Goal: Task Accomplishment & Management: Complete application form

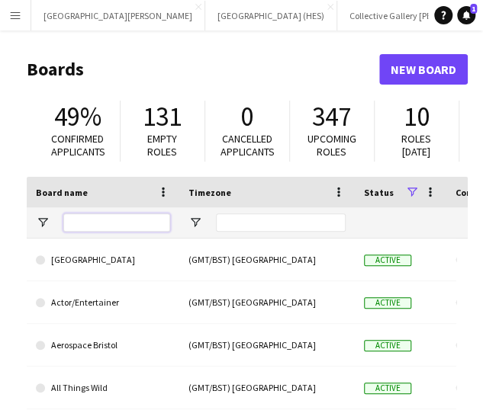
click at [102, 220] on input "Board name Filter Input" at bounding box center [116, 223] width 107 height 18
type input "***"
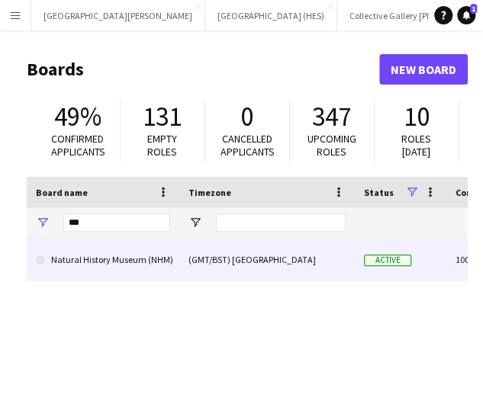
click at [81, 264] on link "Natural History Museum (NHM)" at bounding box center [103, 260] width 134 height 43
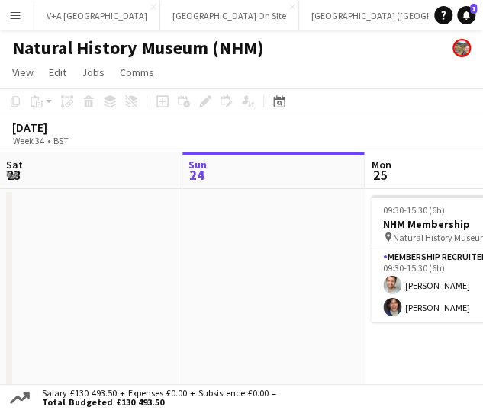
scroll to position [0, 458]
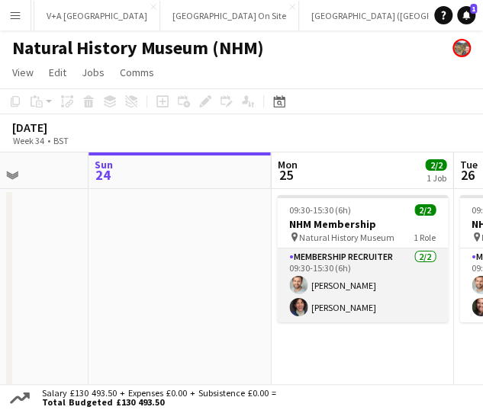
click at [306, 293] on app-card-role "Membership Recruiter [DATE] 09:30-15:30 (6h) [PERSON_NAME] [PERSON_NAME]" at bounding box center [362, 286] width 171 height 74
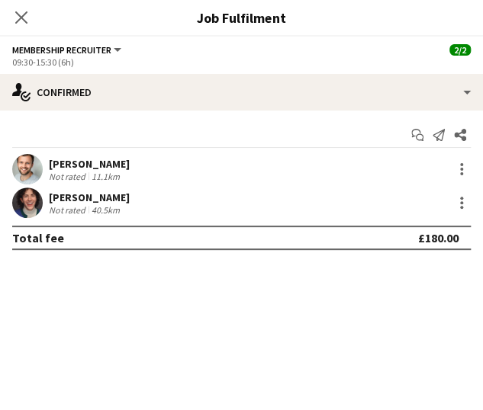
click at [34, 193] on app-user-avatar at bounding box center [27, 203] width 31 height 31
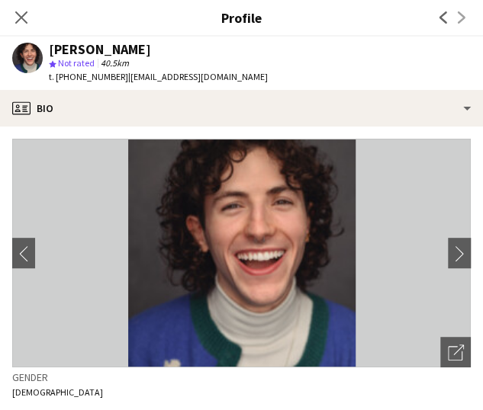
drag, startPoint x: 72, startPoint y: 75, endPoint x: 118, endPoint y: 79, distance: 46.6
click at [118, 79] on span "t. [PHONE_NUMBER]" at bounding box center [88, 76] width 79 height 11
copy span "7818519260"
click at [21, 11] on icon "Close pop-in" at bounding box center [21, 17] width 14 height 14
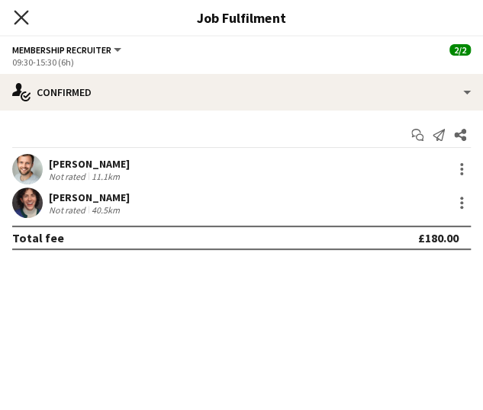
click at [27, 19] on icon "Close pop-in" at bounding box center [21, 17] width 14 height 14
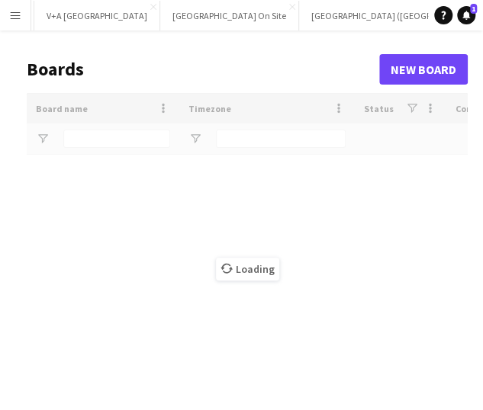
scroll to position [0, 316]
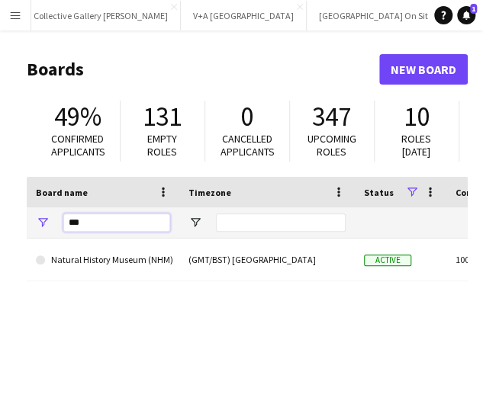
click at [96, 230] on input "***" at bounding box center [116, 223] width 107 height 18
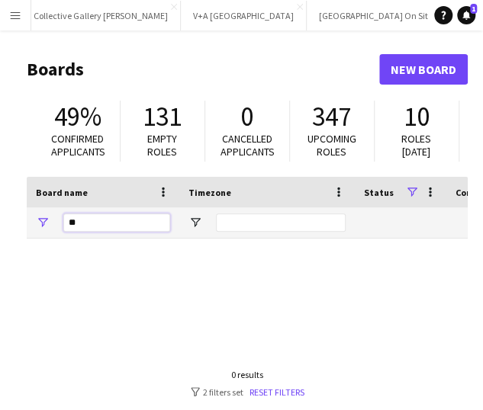
type input "*"
type input "***"
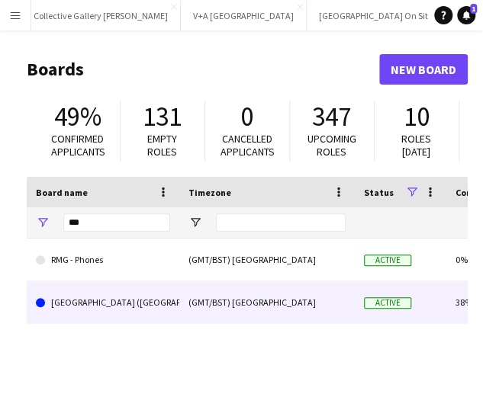
click at [99, 295] on link "[GEOGRAPHIC_DATA] ([GEOGRAPHIC_DATA])" at bounding box center [103, 302] width 134 height 43
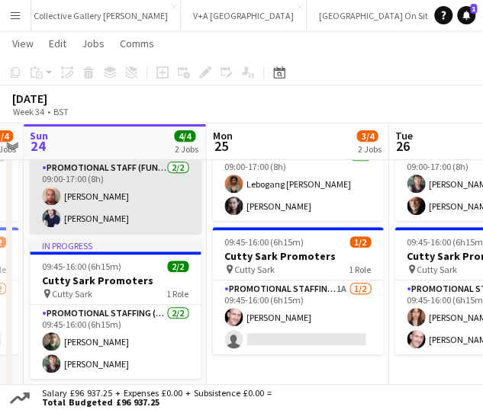
scroll to position [129, 0]
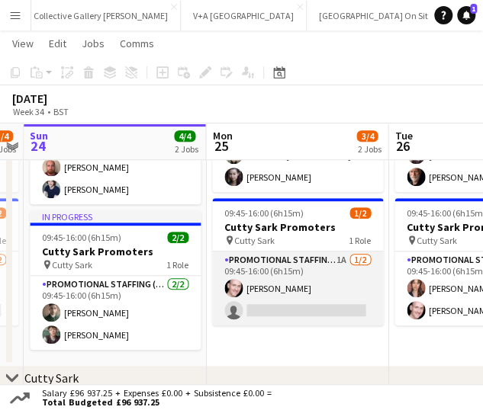
click at [262, 310] on app-card-role "Promotional Staffing (Brand Ambassadors) 1A [DATE] 09:45-16:00 (6h15m) [PERSON_…" at bounding box center [297, 289] width 171 height 74
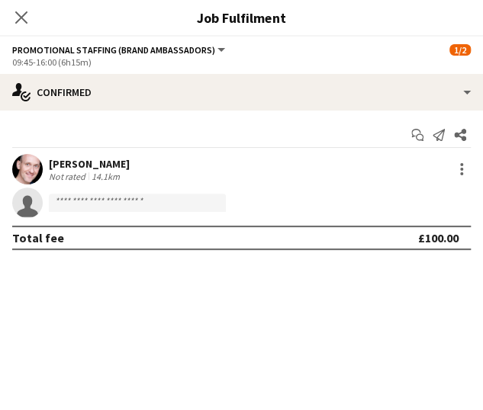
click at [185, 47] on span "Promotional Staffing (Brand Ambassadors)" at bounding box center [113, 49] width 203 height 11
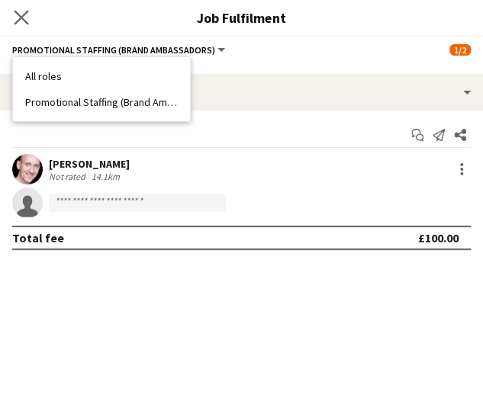
click at [29, 21] on app-icon "Close pop-in" at bounding box center [22, 18] width 22 height 22
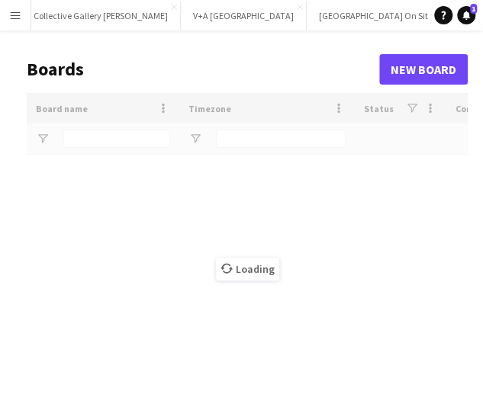
scroll to position [0, 164]
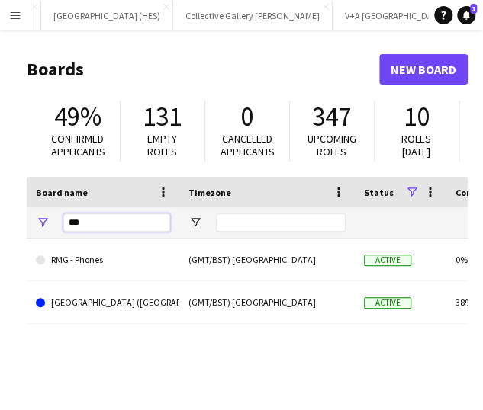
click at [84, 222] on input "***" at bounding box center [116, 223] width 107 height 18
click at [83, 220] on input "***" at bounding box center [116, 223] width 107 height 18
type input "***"
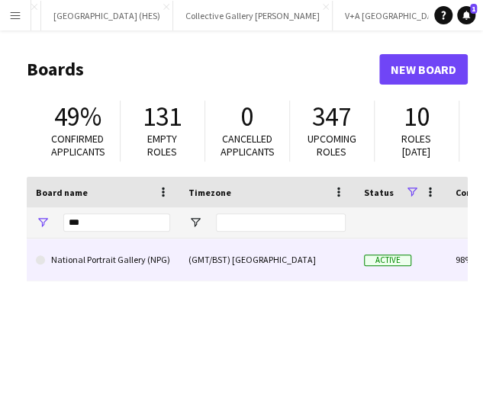
click at [59, 266] on link "National Portrait Gallery (NPG)" at bounding box center [103, 260] width 134 height 43
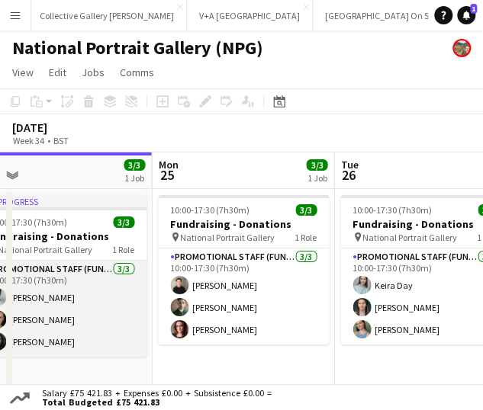
scroll to position [0, 578]
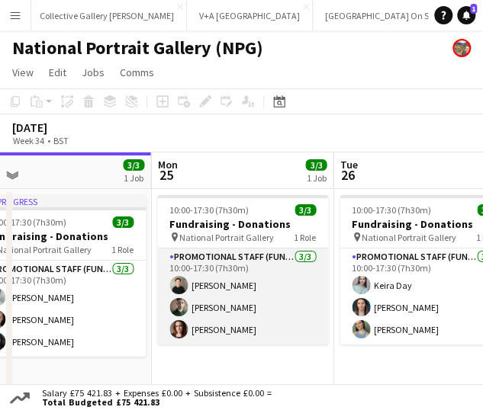
click at [236, 298] on app-card-role "Promotional Staff (Fundraiser) [DATE] 10:00-17:30 (7h30m) [PERSON_NAME] [PERSON…" at bounding box center [242, 297] width 171 height 96
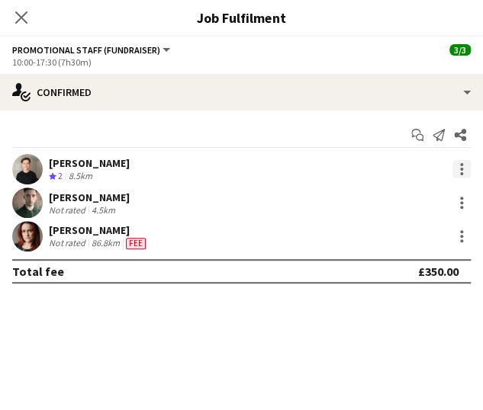
click at [465, 172] on div at bounding box center [461, 169] width 18 height 18
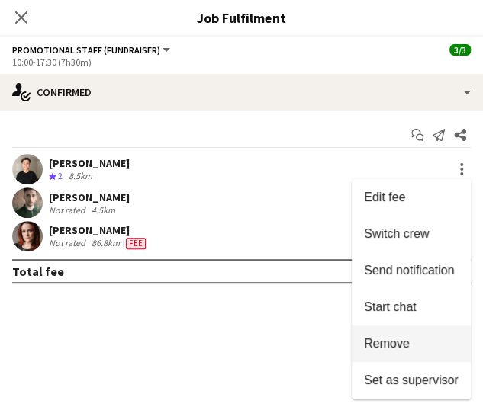
click at [414, 345] on span "Remove" at bounding box center [411, 344] width 95 height 14
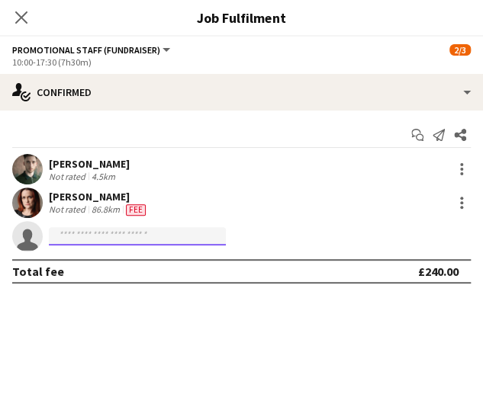
click at [172, 228] on input at bounding box center [137, 236] width 177 height 18
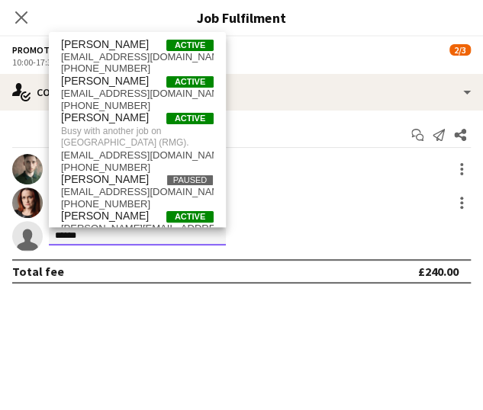
type input "******"
click at [116, 336] on mat-expansion-panel "check Confirmed Start chat Send notification Share [PERSON_NAME] Not rated 4.5k…" at bounding box center [241, 261] width 483 height 300
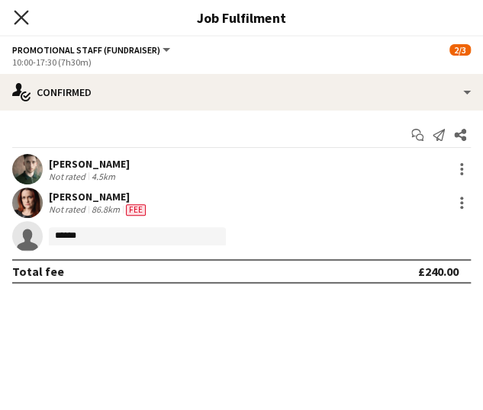
click at [21, 24] on icon "Close pop-in" at bounding box center [21, 17] width 14 height 14
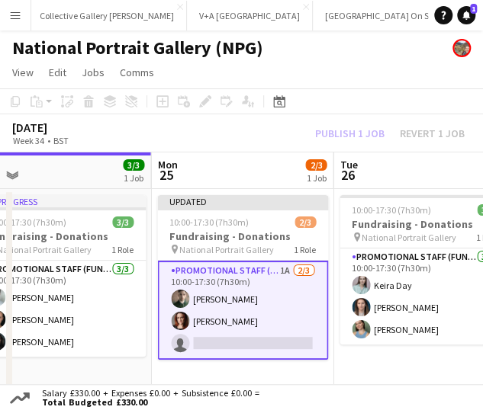
click at [267, 133] on div "[DATE] Week 34 • BST Publish 1 job Revert 1 job" at bounding box center [241, 133] width 483 height 38
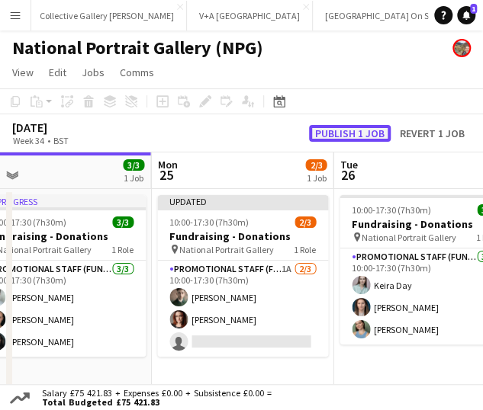
click at [334, 136] on button "Publish 1 job" at bounding box center [350, 133] width 82 height 17
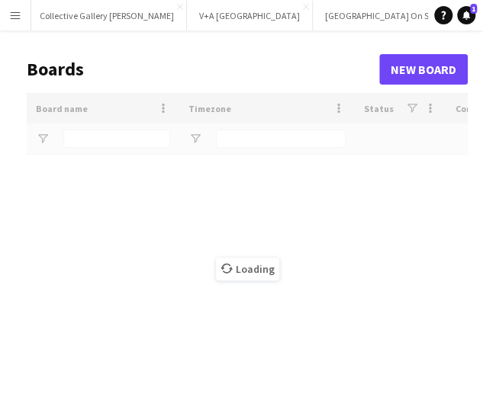
scroll to position [0, 306]
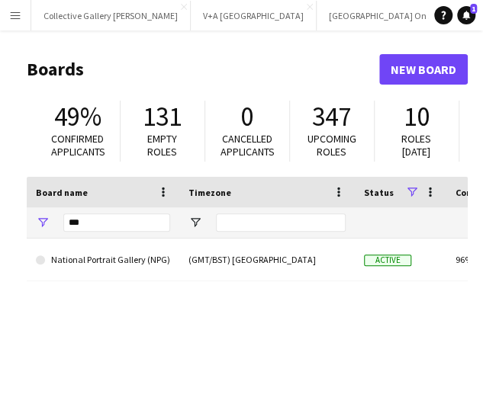
click at [85, 146] on span "Confirmed applicants" at bounding box center [78, 145] width 54 height 27
click at [98, 223] on input "***" at bounding box center [116, 223] width 107 height 18
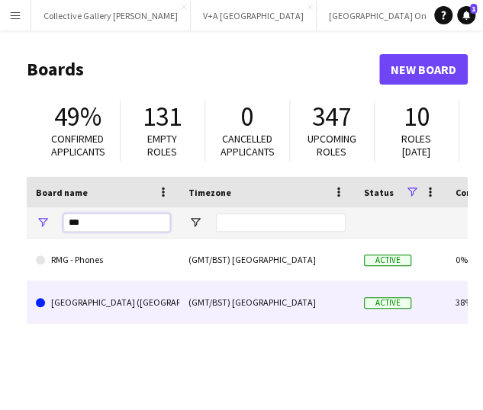
type input "***"
click at [108, 297] on link "[GEOGRAPHIC_DATA] ([GEOGRAPHIC_DATA])" at bounding box center [103, 302] width 134 height 43
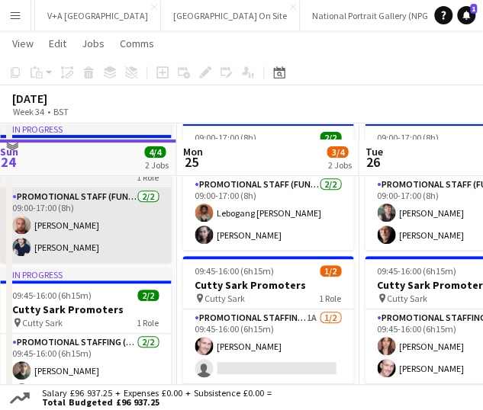
scroll to position [88, 0]
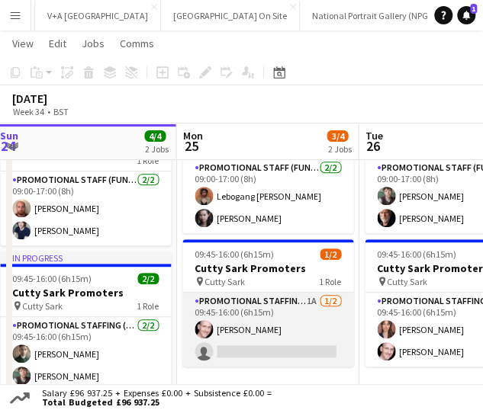
click at [266, 350] on app-card-role "Promotional Staffing (Brand Ambassadors) 1A [DATE] 09:45-16:00 (6h15m) [PERSON_…" at bounding box center [267, 330] width 171 height 74
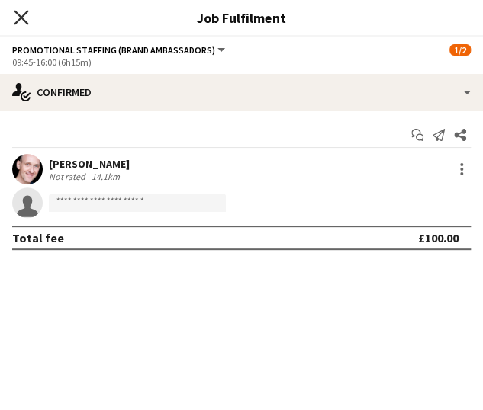
click at [24, 24] on icon "Close pop-in" at bounding box center [21, 17] width 14 height 14
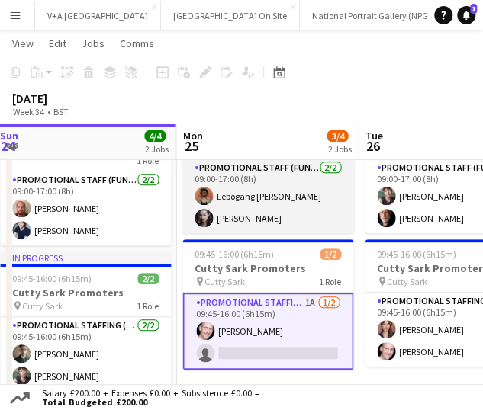
click at [269, 218] on app-card-role "Promotional Staff (Fundraiser) [DATE] 09:00-17:00 (8h) [PERSON_NAME]" at bounding box center [267, 196] width 171 height 74
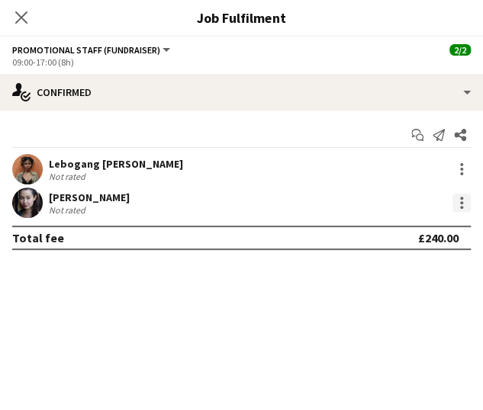
click at [458, 204] on div at bounding box center [461, 203] width 18 height 18
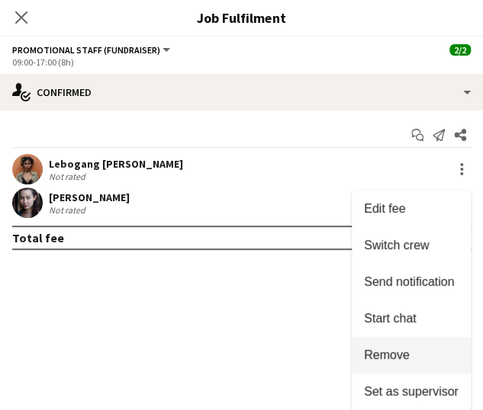
click at [409, 357] on span "Remove" at bounding box center [411, 355] width 95 height 14
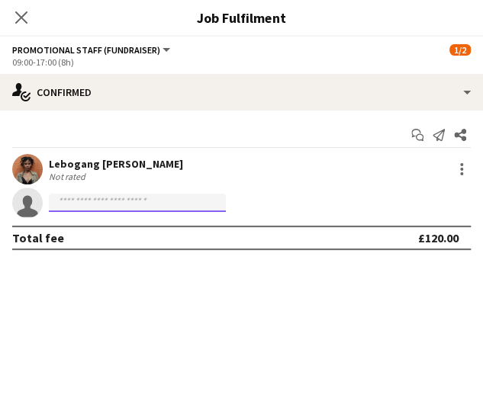
click at [200, 211] on input at bounding box center [137, 203] width 177 height 18
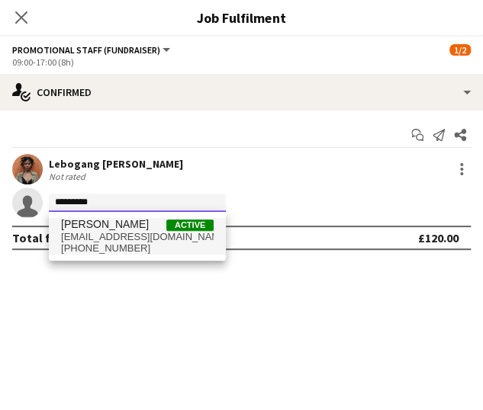
type input "*********"
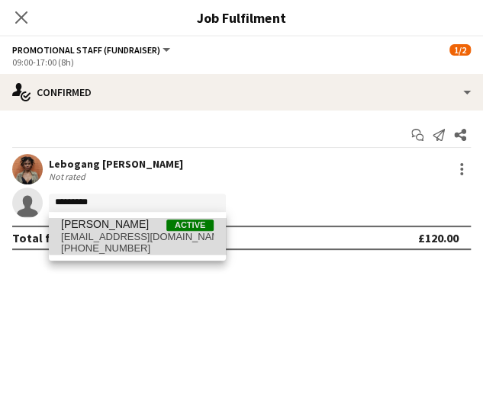
click at [161, 234] on span "[EMAIL_ADDRESS][DOMAIN_NAME]" at bounding box center [137, 237] width 153 height 12
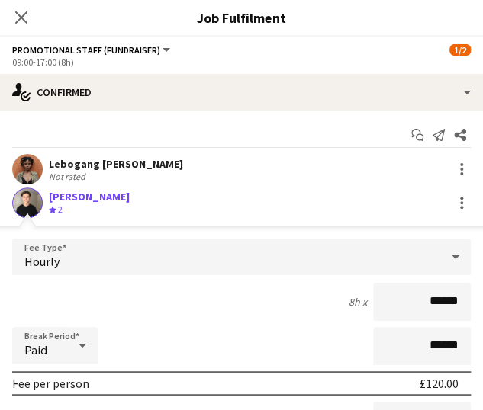
scroll to position [197, 0]
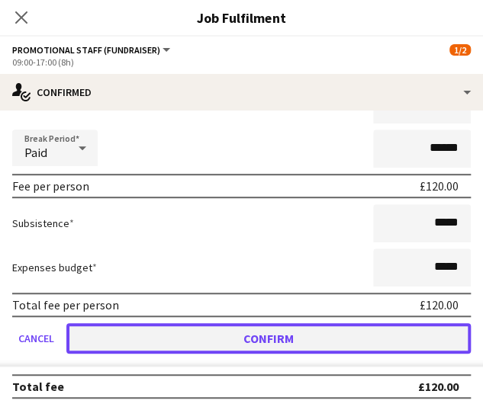
click at [305, 326] on button "Confirm" at bounding box center [268, 338] width 404 height 31
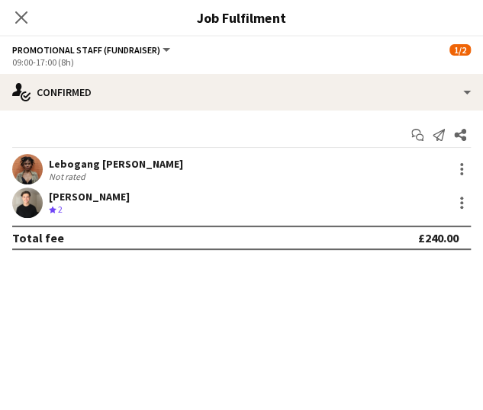
scroll to position [0, 0]
click at [296, 320] on mat-expansion-panel "check Confirmed Start chat Send notification Share [PERSON_NAME] Not rated [PER…" at bounding box center [241, 261] width 483 height 300
click at [29, 21] on app-icon "Close pop-in" at bounding box center [22, 18] width 22 height 22
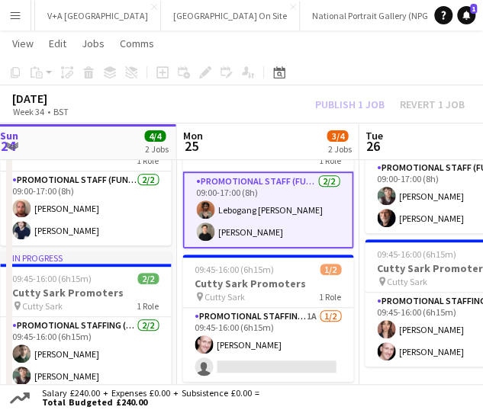
click at [275, 101] on div "[DATE] Week 34 • BST Publish 1 job Revert 1 job" at bounding box center [241, 104] width 483 height 38
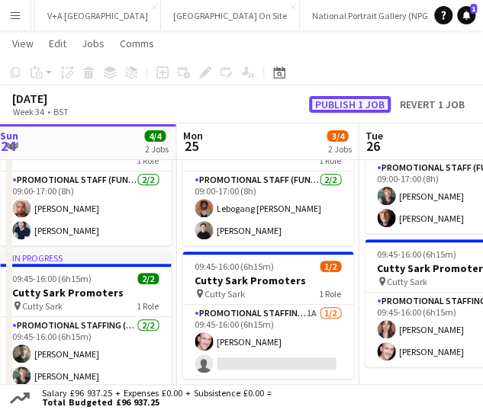
click at [348, 102] on button "Publish 1 job" at bounding box center [350, 104] width 82 height 17
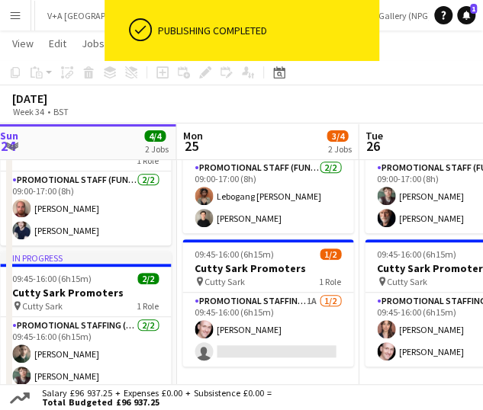
click at [200, 34] on div "Publishing completed" at bounding box center [265, 31] width 215 height 14
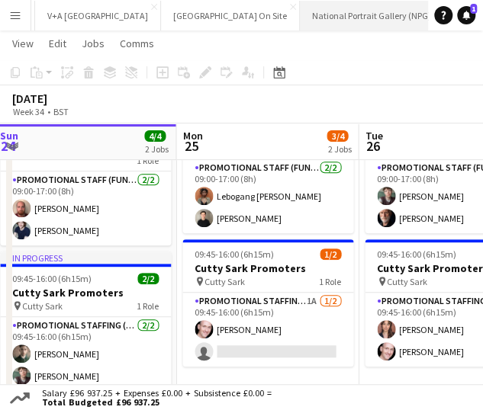
click at [300, 13] on button "National Portrait Gallery (NPG) Close" at bounding box center [372, 16] width 144 height 30
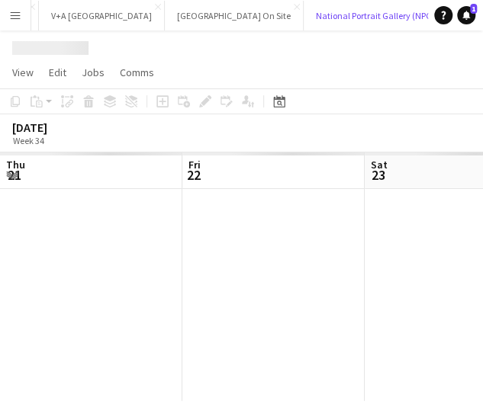
scroll to position [0, 364]
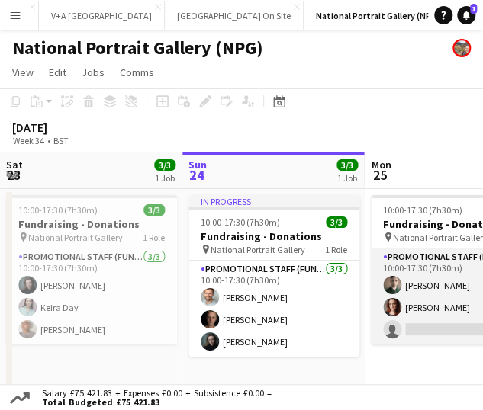
click at [404, 328] on app-card-role "Promotional Staff (Fundraiser) 1A [DATE] 10:00-17:30 (7h30m) [PERSON_NAME] [PER…" at bounding box center [456, 297] width 171 height 96
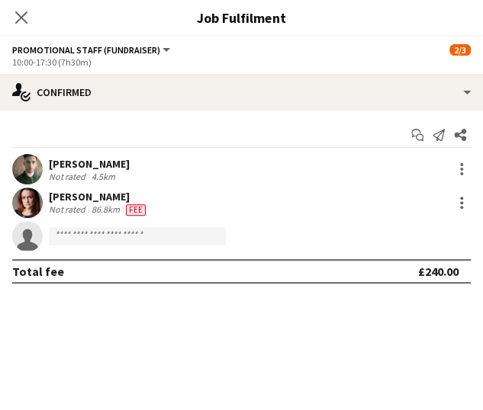
click at [165, 224] on app-invite-slot "single-neutral-actions" at bounding box center [241, 236] width 483 height 31
click at [165, 231] on input at bounding box center [137, 236] width 177 height 18
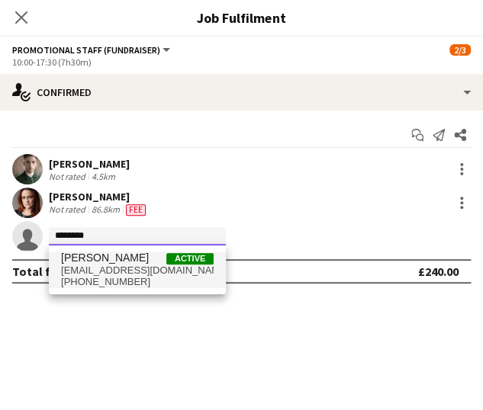
type input "********"
click at [119, 262] on span "[PERSON_NAME] Active" at bounding box center [137, 258] width 153 height 13
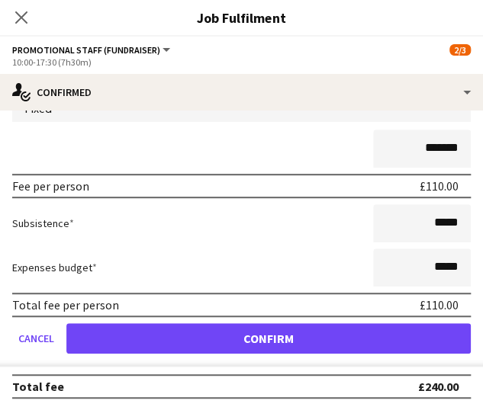
scroll to position [18, 0]
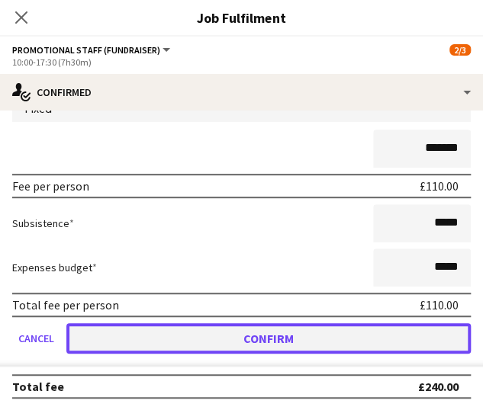
click at [274, 337] on button "Confirm" at bounding box center [268, 338] width 404 height 31
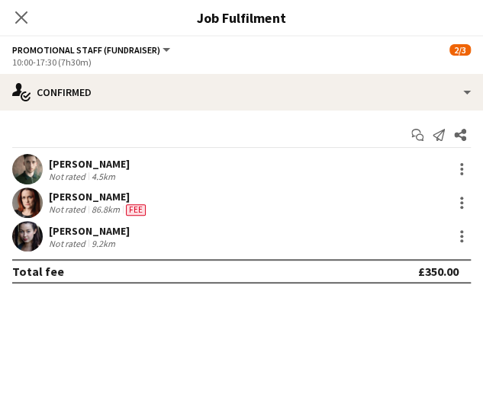
scroll to position [0, 0]
click at [21, 17] on icon at bounding box center [21, 17] width 14 height 14
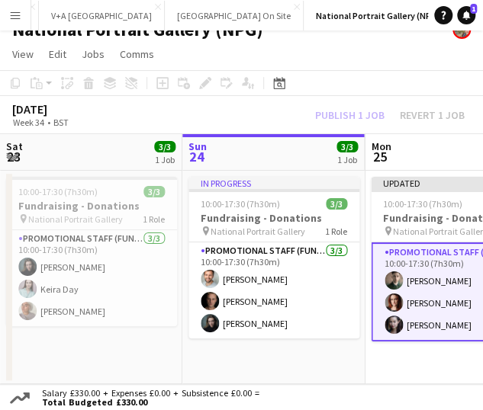
scroll to position [0, 502]
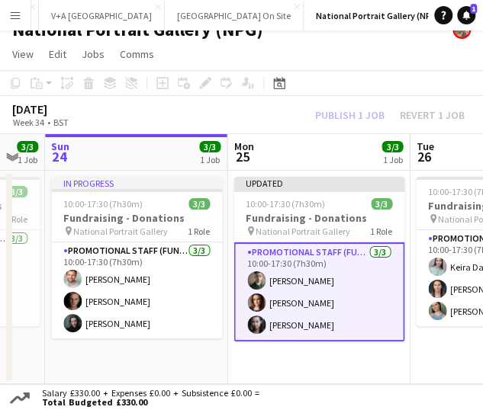
click at [242, 120] on div "[DATE] Week 34 • BST Publish 1 job Revert 1 job" at bounding box center [241, 115] width 483 height 38
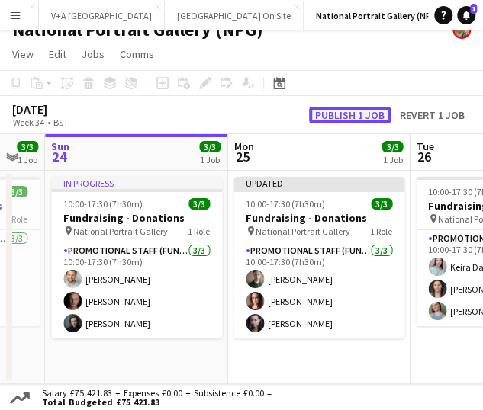
click at [333, 114] on button "Publish 1 job" at bounding box center [350, 115] width 82 height 17
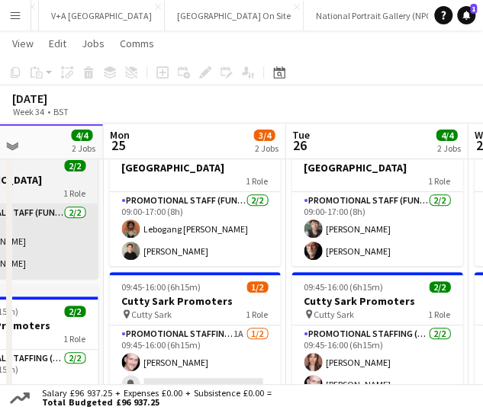
scroll to position [53, 0]
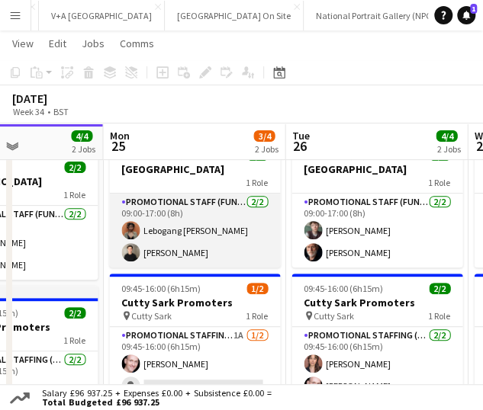
click at [181, 241] on app-card-role "Promotional Staff (Fundraiser) [DATE] 09:00-17:00 (8h) Lebogang [PERSON_NAME]" at bounding box center [194, 231] width 171 height 74
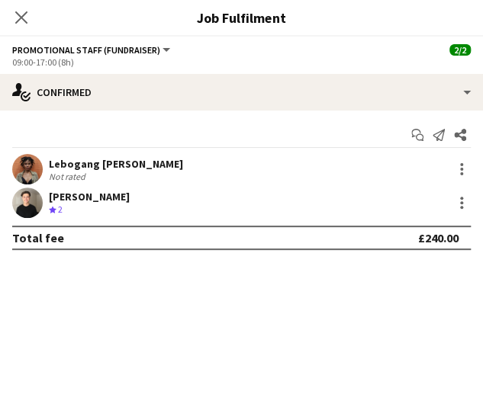
click at [32, 170] on app-user-avatar at bounding box center [27, 169] width 31 height 31
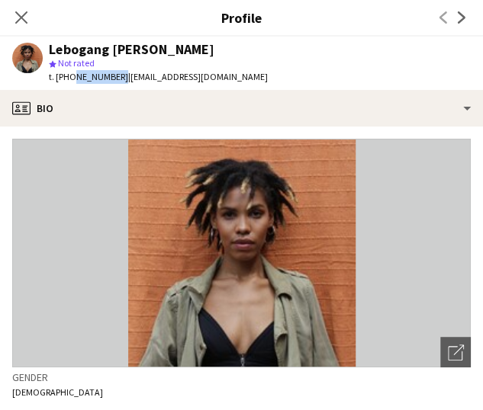
drag, startPoint x: 70, startPoint y: 78, endPoint x: 114, endPoint y: 70, distance: 44.9
click at [114, 70] on div "t. [PHONE_NUMBER] | [EMAIL_ADDRESS][DOMAIN_NAME]" at bounding box center [158, 77] width 219 height 14
copy span "7833792871"
click at [282, 63] on app-profile-header "Lebogang [PERSON_NAME] star Not rated t. [PHONE_NUMBER] | [EMAIL_ADDRESS][DOMAI…" at bounding box center [241, 63] width 483 height 53
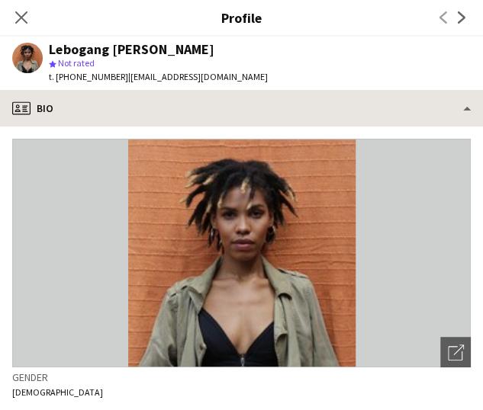
scroll to position [194, 0]
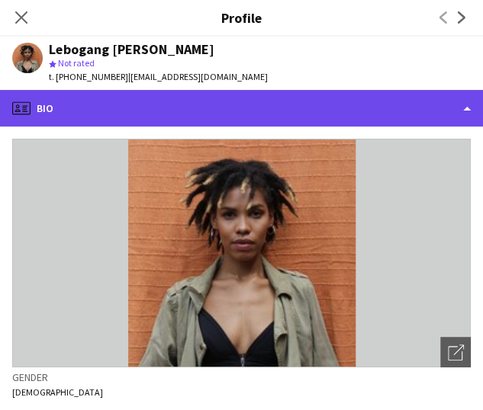
click at [188, 103] on div "profile Bio" at bounding box center [241, 108] width 483 height 37
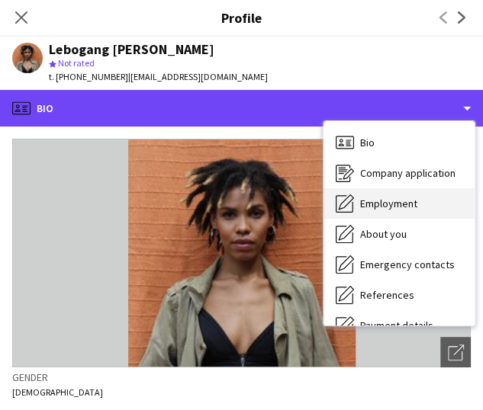
scroll to position [174, 0]
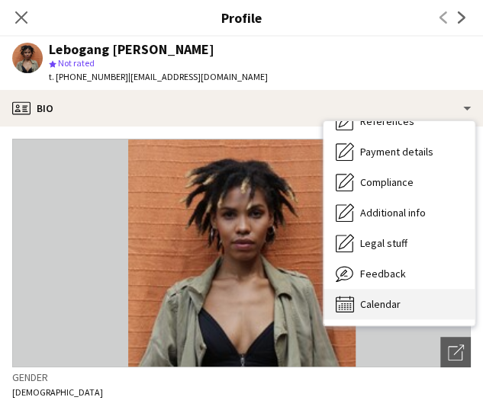
click at [362, 312] on div "Calendar Calendar" at bounding box center [398, 304] width 151 height 31
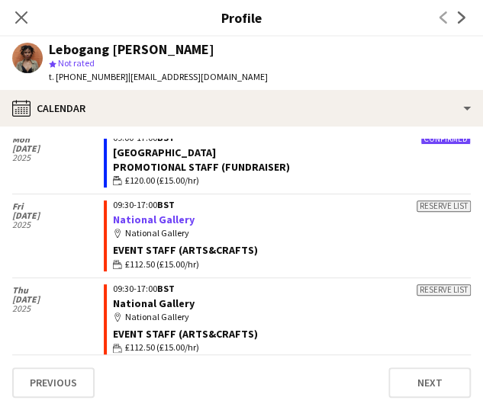
scroll to position [56, 0]
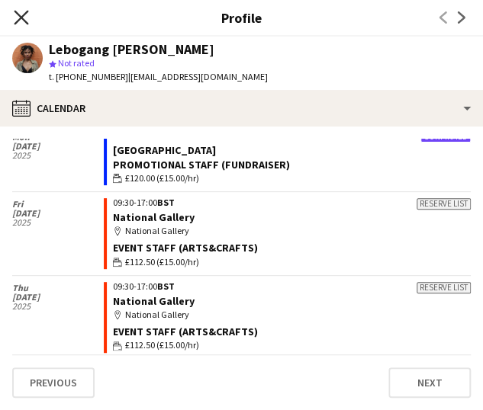
click at [19, 17] on icon at bounding box center [21, 17] width 14 height 14
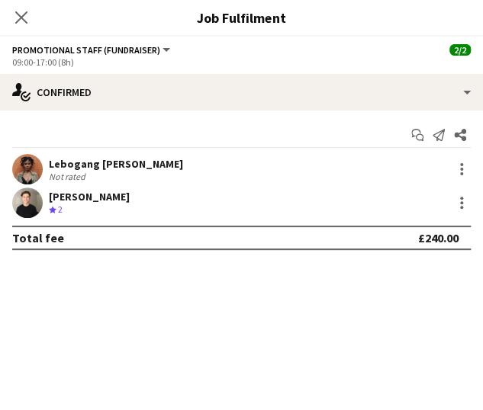
click at [34, 201] on app-user-avatar at bounding box center [27, 203] width 31 height 31
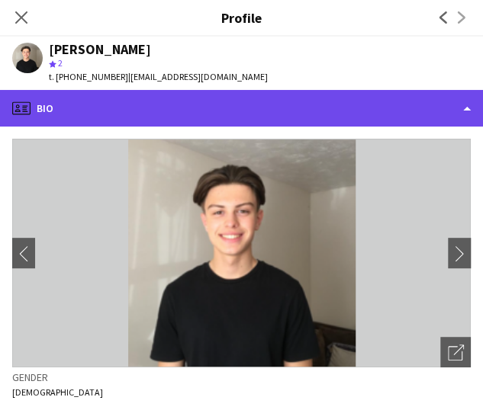
click at [241, 111] on div "profile Bio" at bounding box center [241, 108] width 483 height 37
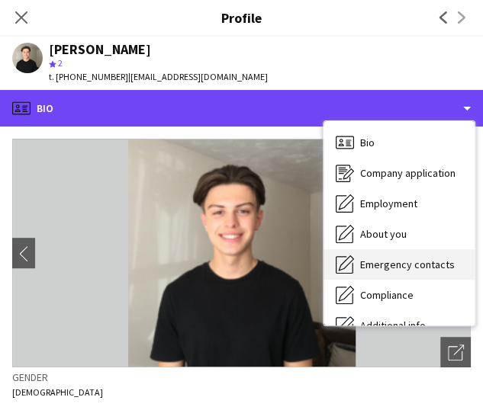
scroll to position [113, 0]
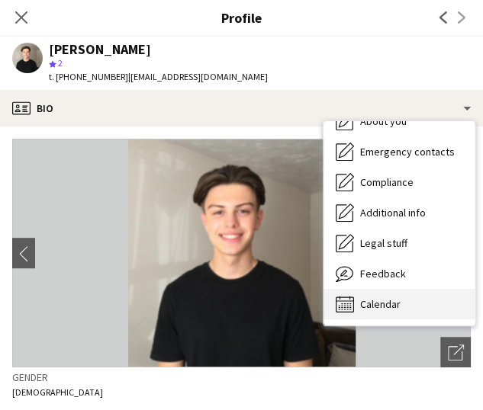
click at [386, 295] on div "Calendar Calendar" at bounding box center [398, 304] width 151 height 31
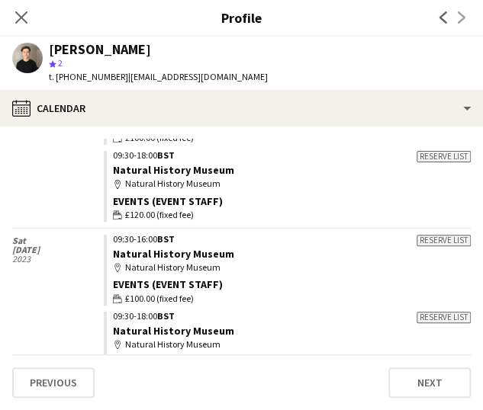
scroll to position [2992, 0]
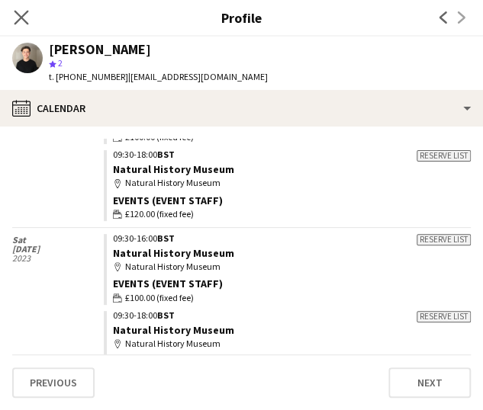
click at [12, 21] on app-icon "Close pop-in" at bounding box center [22, 18] width 22 height 22
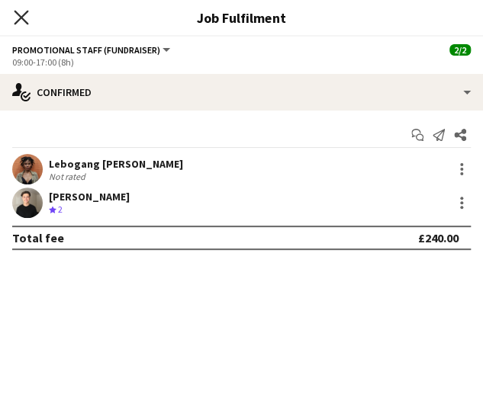
click at [20, 14] on icon "Close pop-in" at bounding box center [21, 17] width 14 height 14
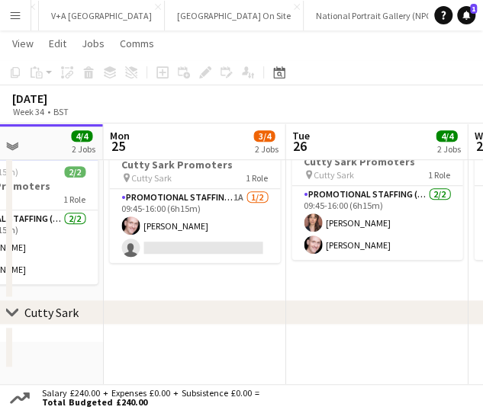
click at [23, 6] on button "Menu" at bounding box center [15, 15] width 31 height 31
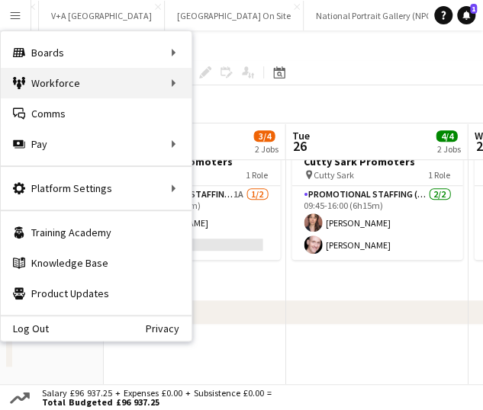
click at [33, 80] on div "Workforce Workforce" at bounding box center [96, 83] width 191 height 31
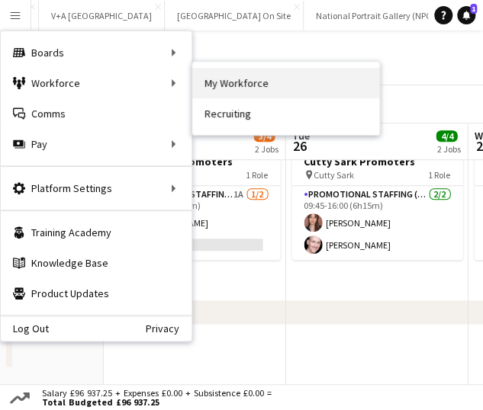
click at [217, 82] on link "My Workforce" at bounding box center [285, 83] width 187 height 31
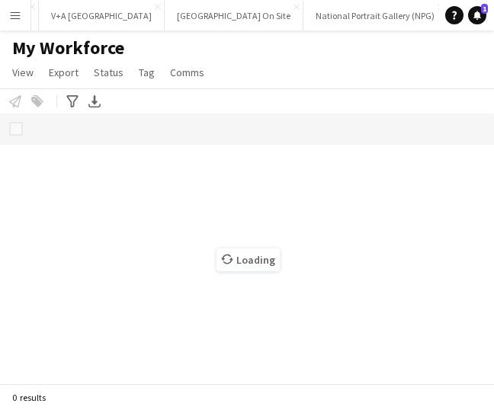
scroll to position [0, 445]
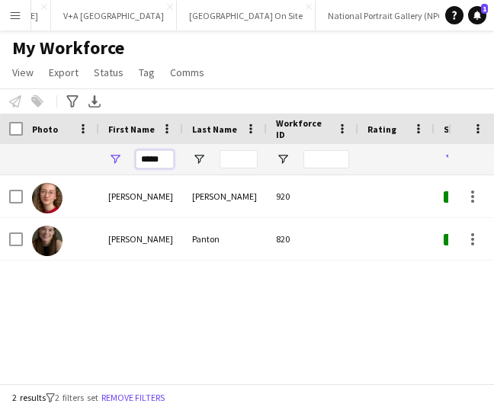
click at [149, 155] on input "*****" at bounding box center [155, 159] width 38 height 18
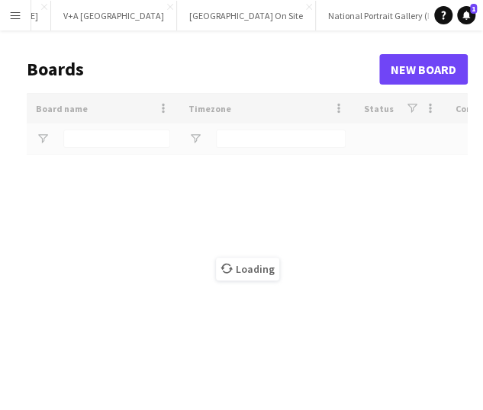
type input "***"
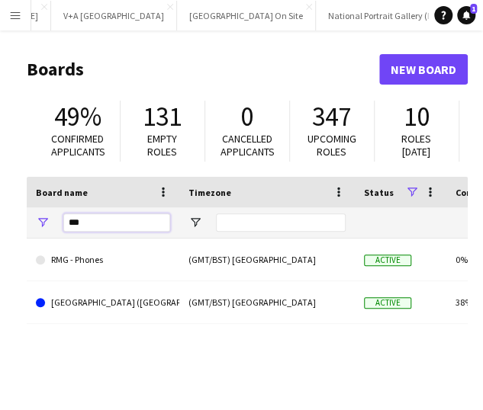
click at [88, 226] on input "***" at bounding box center [116, 223] width 107 height 18
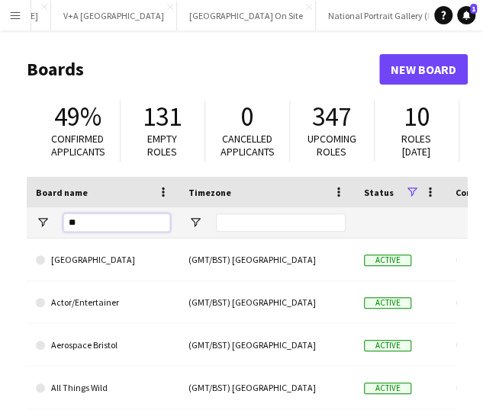
type input "***"
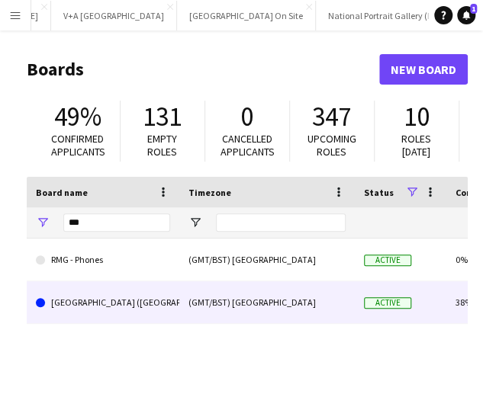
click at [87, 287] on link "[GEOGRAPHIC_DATA] ([GEOGRAPHIC_DATA])" at bounding box center [103, 302] width 134 height 43
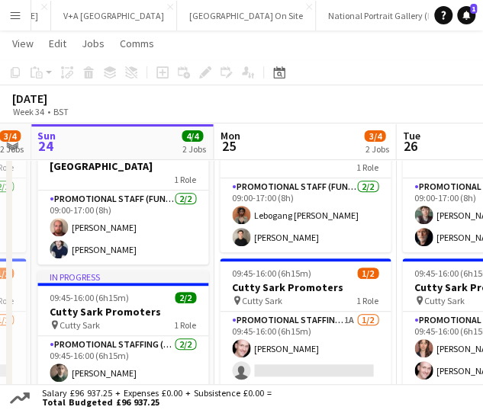
scroll to position [88, 0]
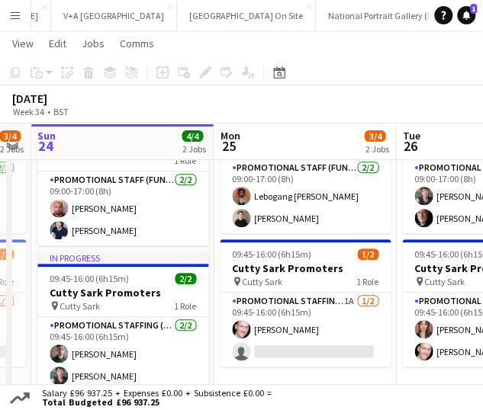
click at [15, 18] on app-icon "Menu" at bounding box center [15, 15] width 12 height 12
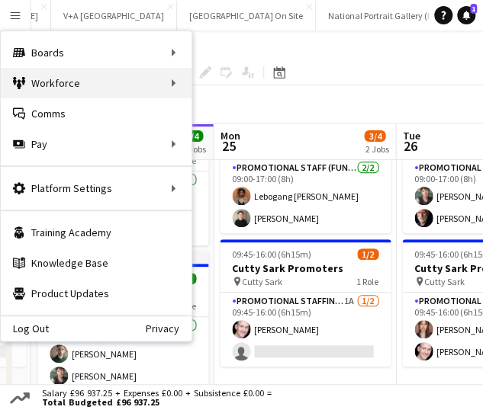
click at [70, 82] on div "Workforce Workforce" at bounding box center [96, 83] width 191 height 31
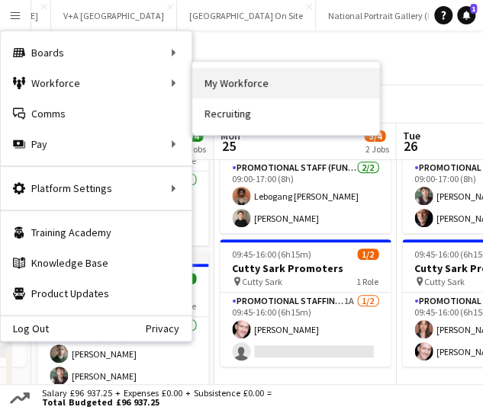
click at [219, 82] on link "My Workforce" at bounding box center [285, 83] width 187 height 31
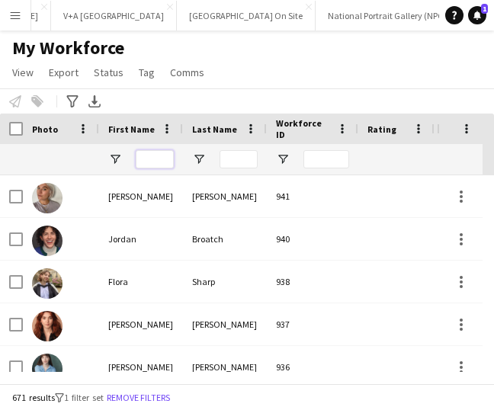
click at [153, 162] on input "First Name Filter Input" at bounding box center [155, 159] width 38 height 18
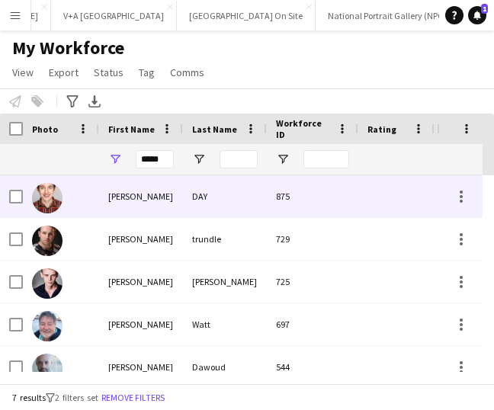
click at [145, 201] on div "[PERSON_NAME]" at bounding box center [141, 196] width 84 height 42
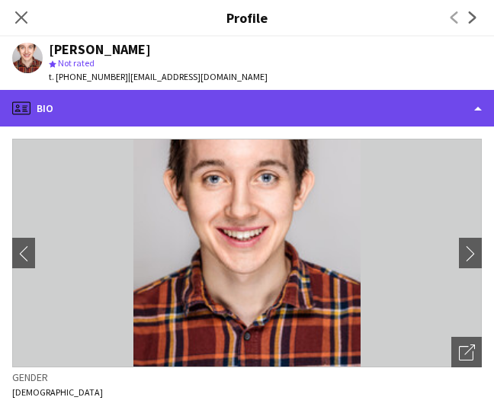
click at [200, 104] on div "profile Bio" at bounding box center [247, 108] width 494 height 37
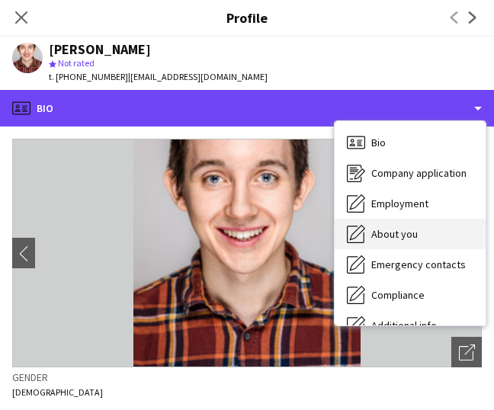
scroll to position [113, 0]
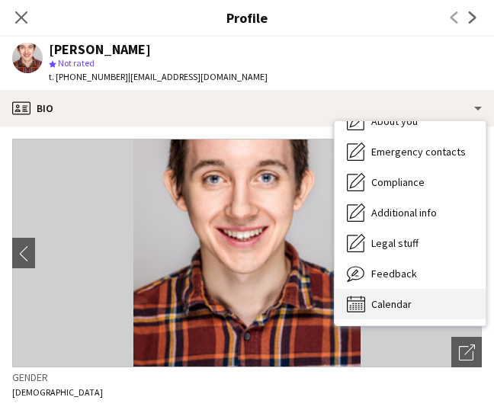
click at [385, 300] on span "Calendar" at bounding box center [391, 304] width 40 height 14
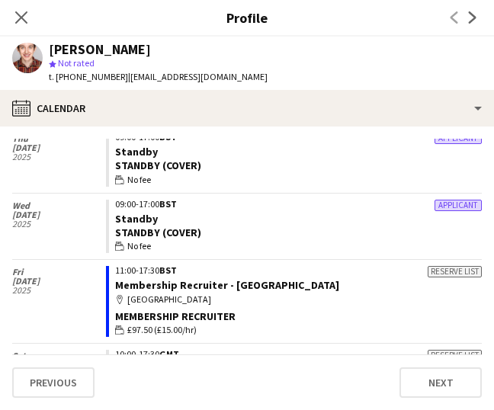
scroll to position [1110, 0]
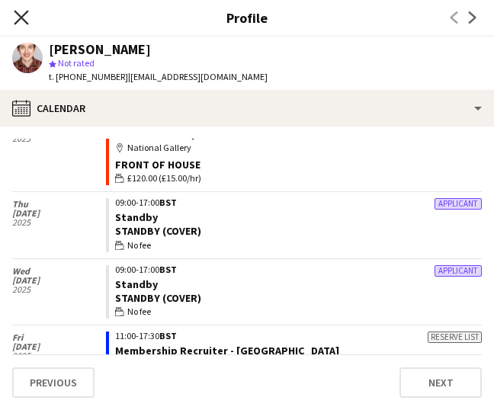
click at [22, 18] on icon at bounding box center [21, 17] width 14 height 14
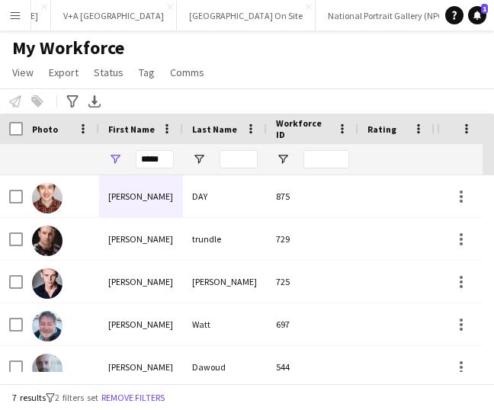
click at [22, 18] on button "Menu" at bounding box center [15, 15] width 31 height 31
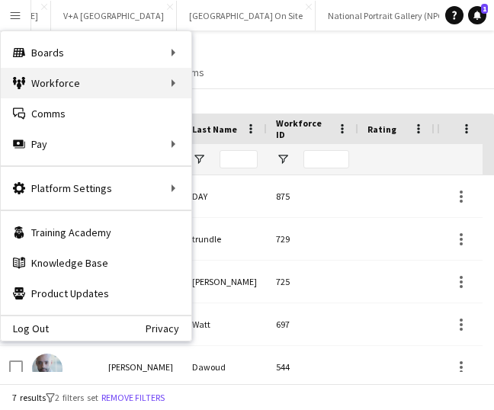
click at [53, 84] on div "Workforce Workforce" at bounding box center [96, 83] width 191 height 31
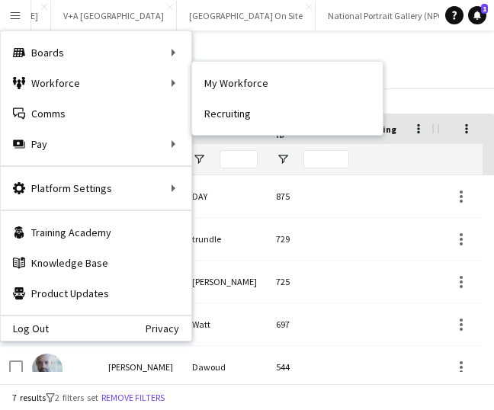
click at [414, 72] on div "My Workforce View Views Default view New view Update view Delete view Edit name…" at bounding box center [247, 63] width 494 height 52
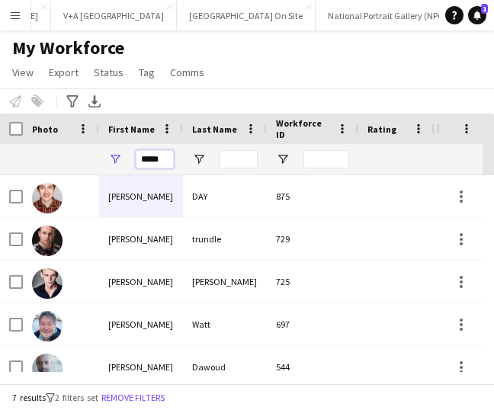
click at [150, 159] on input "*****" at bounding box center [155, 159] width 38 height 18
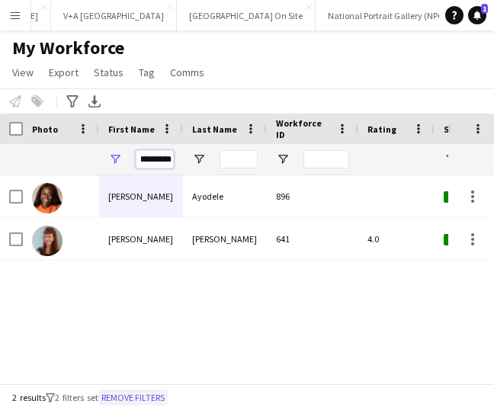
type input "*********"
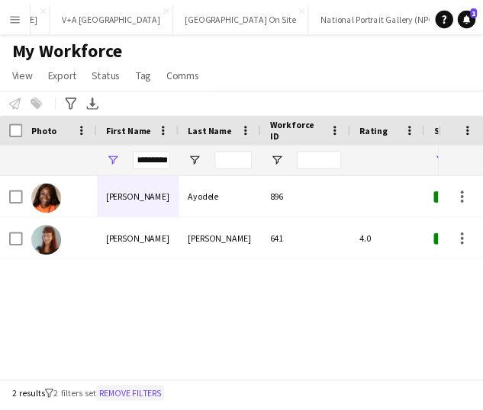
scroll to position [0, 0]
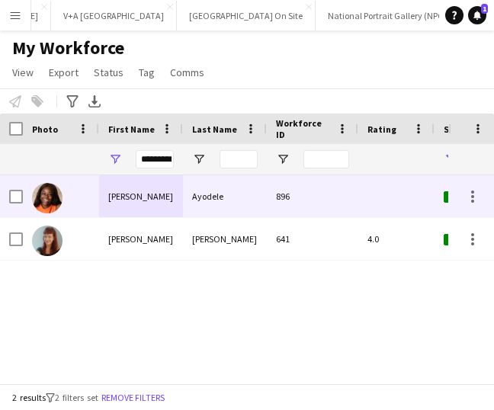
click at [86, 182] on div at bounding box center [61, 196] width 76 height 42
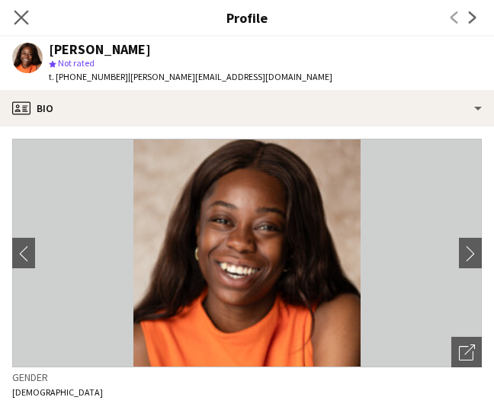
click at [20, 26] on app-icon "Close pop-in" at bounding box center [22, 18] width 22 height 22
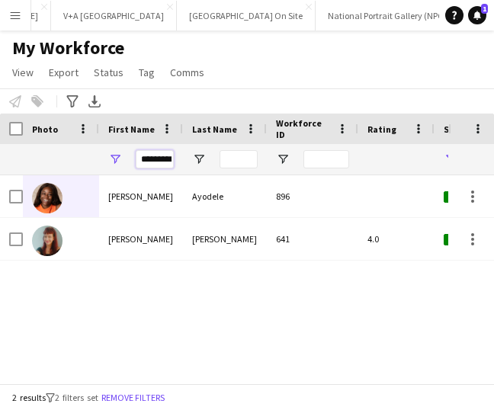
click at [162, 155] on input "*********" at bounding box center [155, 159] width 38 height 18
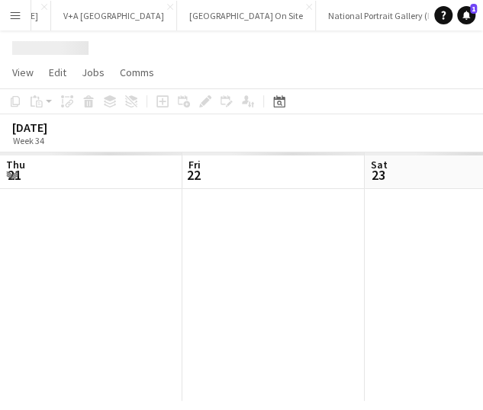
scroll to position [0, 364]
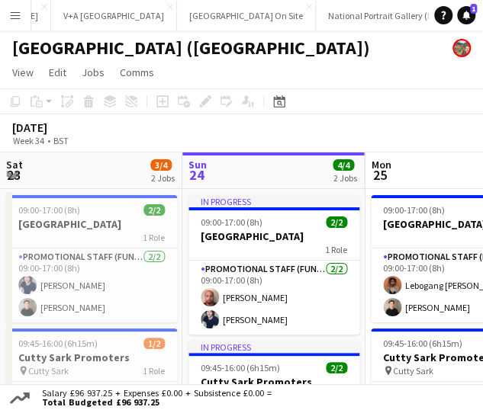
click at [321, 92] on app-toolbar "Copy Paste Paste Ctrl+V Paste with crew Ctrl+Shift+V Paste linked Job [GEOGRAPH…" at bounding box center [241, 101] width 483 height 26
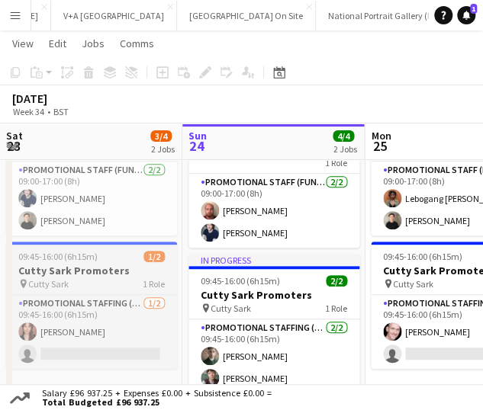
scroll to position [0, 584]
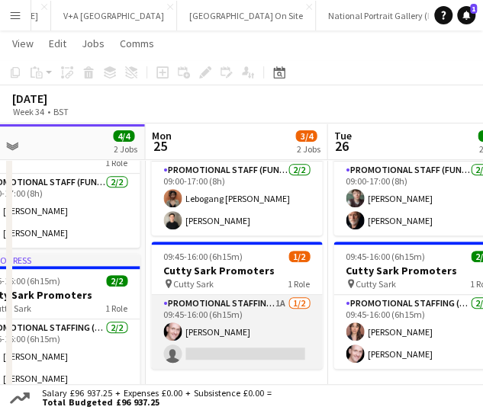
click at [236, 354] on app-card-role "Promotional Staffing (Brand Ambassadors) 1A [DATE] 09:45-16:00 (6h15m) [PERSON_…" at bounding box center [236, 332] width 171 height 74
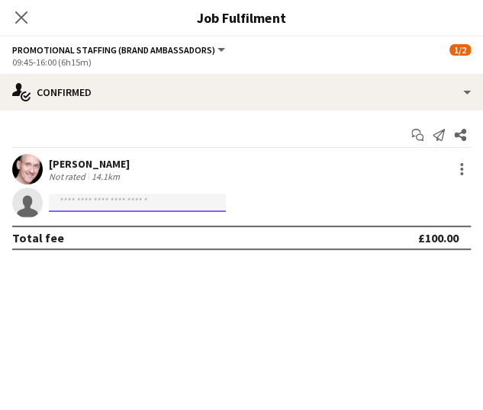
click at [107, 200] on input at bounding box center [137, 203] width 177 height 18
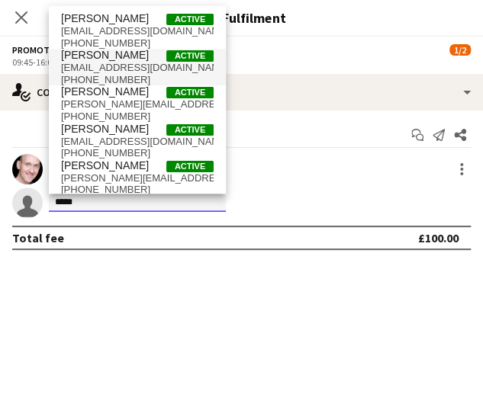
type input "*****"
click at [115, 69] on span "[EMAIL_ADDRESS][DOMAIN_NAME]" at bounding box center [137, 68] width 153 height 12
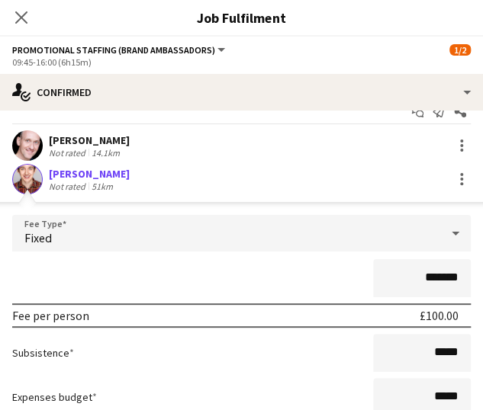
scroll to position [23, 0]
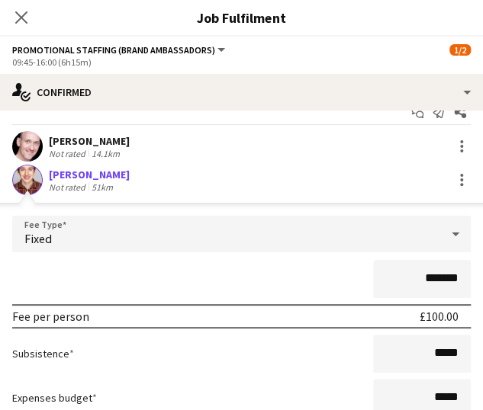
click at [427, 274] on input "*******" at bounding box center [422, 279] width 98 height 38
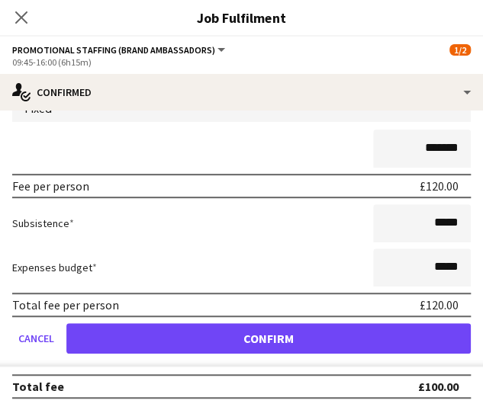
type input "*******"
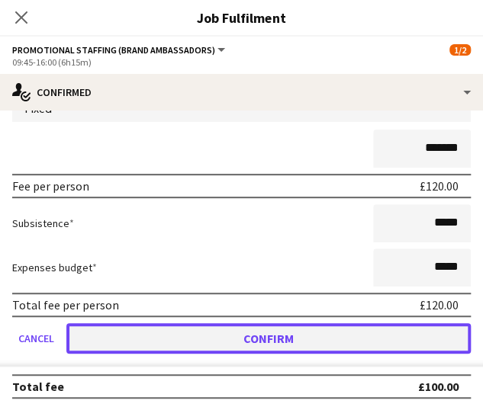
click at [276, 323] on button "Confirm" at bounding box center [268, 338] width 404 height 31
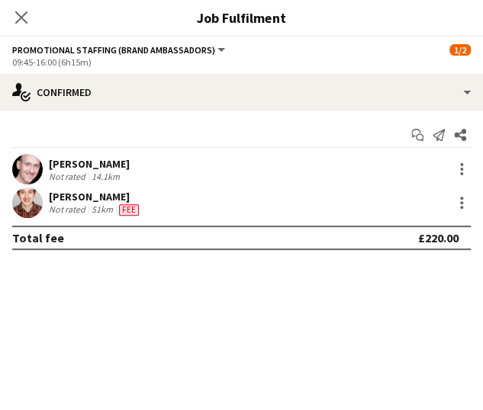
scroll to position [0, 0]
click at [282, 318] on mat-expansion-panel "check Confirmed Start chat Send notification Share [PERSON_NAME] Not rated 14.1…" at bounding box center [241, 261] width 483 height 300
click at [18, 20] on icon at bounding box center [21, 17] width 14 height 14
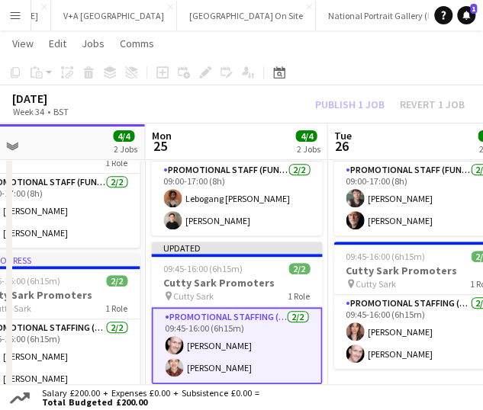
click at [274, 111] on div "[DATE] Week 34 • BST Publish 1 job Revert 1 job" at bounding box center [241, 104] width 483 height 38
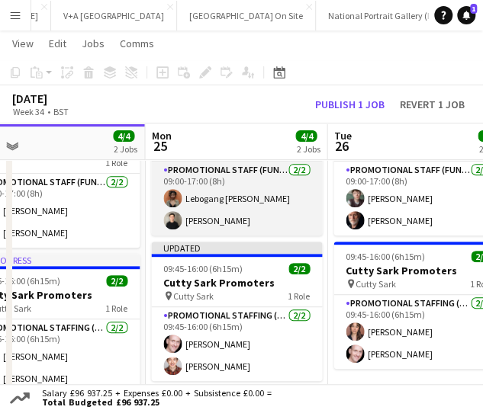
click at [268, 188] on app-card-role "Promotional Staff (Fundraiser) [DATE] 09:00-17:00 (8h) Lebogang [PERSON_NAME]" at bounding box center [236, 199] width 171 height 74
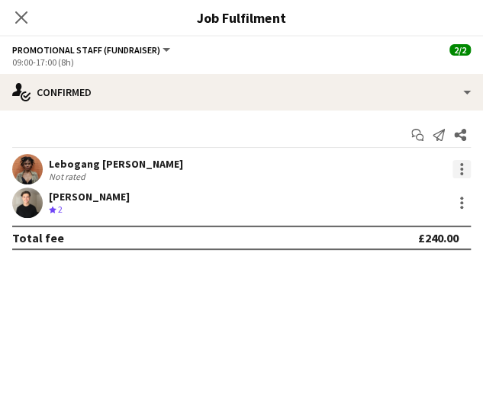
click at [469, 165] on div at bounding box center [461, 169] width 18 height 18
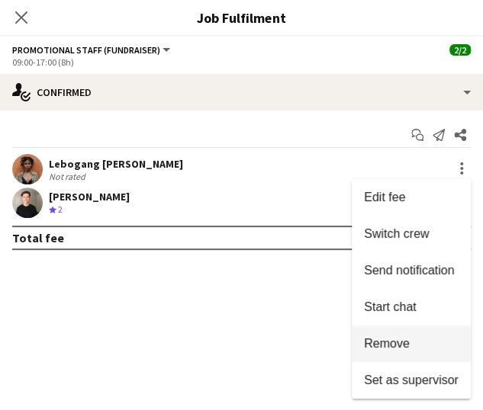
click at [379, 345] on span "Remove" at bounding box center [387, 343] width 46 height 13
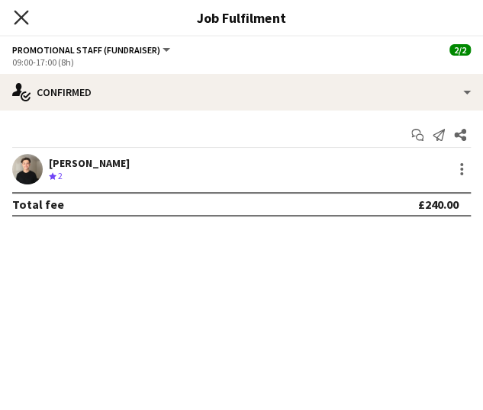
click at [24, 18] on icon "Close pop-in" at bounding box center [21, 17] width 14 height 14
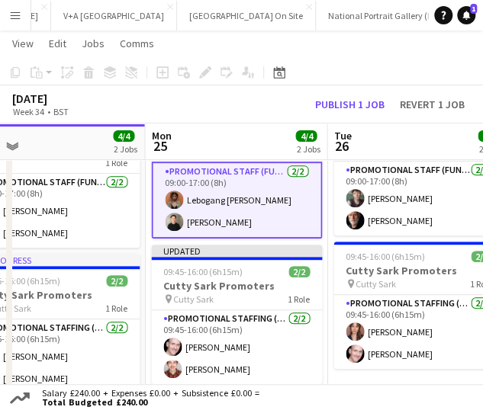
click at [246, 199] on app-card-role "Promotional Staff (Fundraiser) [DATE] 09:00-17:00 (8h) Lebogang [PERSON_NAME]" at bounding box center [236, 200] width 171 height 77
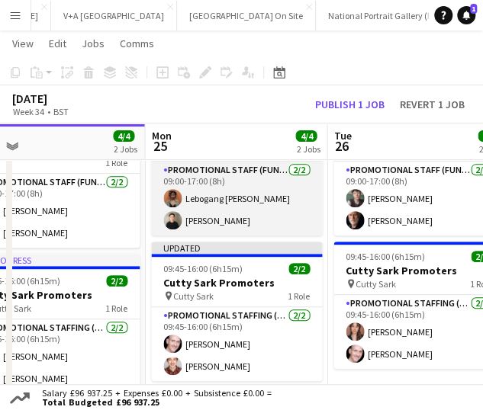
click at [207, 194] on app-card-role "Promotional Staff (Fundraiser) [DATE] 09:00-17:00 (8h) Lebogang [PERSON_NAME]" at bounding box center [236, 199] width 171 height 74
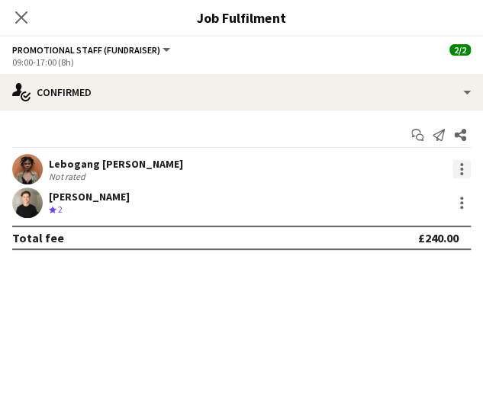
click at [464, 165] on div at bounding box center [461, 169] width 18 height 18
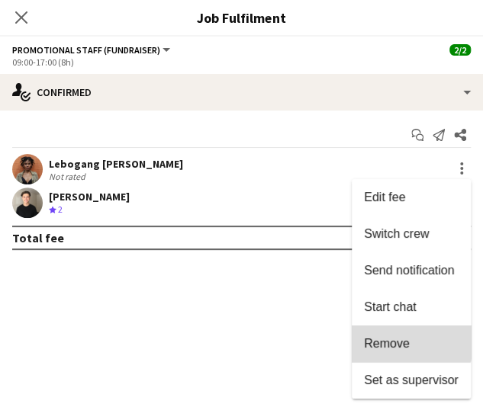
click at [385, 336] on button "Remove" at bounding box center [411, 344] width 119 height 37
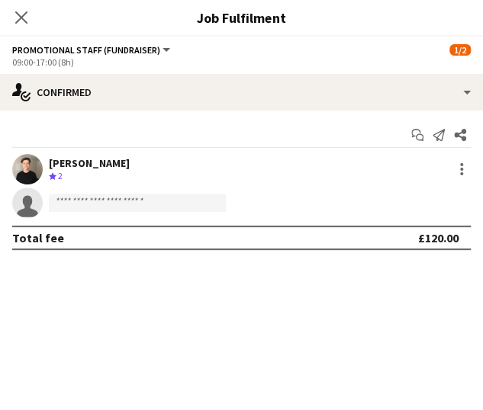
click at [172, 300] on mat-expansion-panel "check Confirmed Start chat Send notification Share [PERSON_NAME] Major Crew rat…" at bounding box center [241, 261] width 483 height 300
click at [23, 25] on app-icon "Close pop-in" at bounding box center [22, 18] width 22 height 22
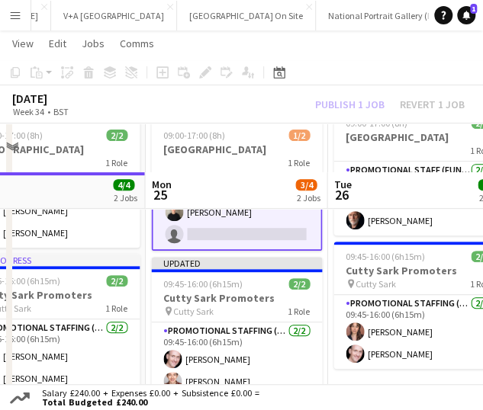
scroll to position [134, 0]
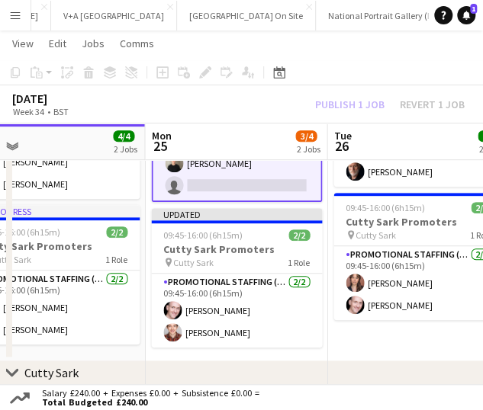
click at [288, 114] on div "[DATE] Week 34 • BST Publish 1 job Revert 1 job" at bounding box center [241, 104] width 483 height 38
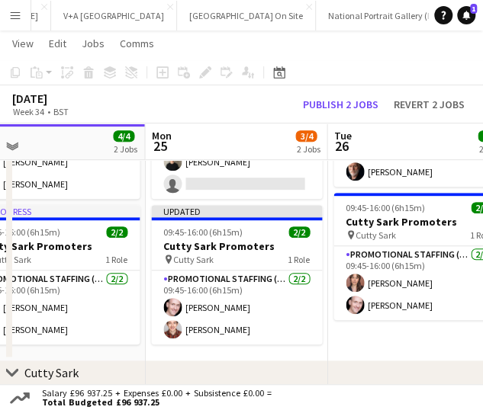
click at [339, 94] on div "[DATE] Week 34 • BST Publish 2 jobs Revert 2 jobs" at bounding box center [241, 104] width 483 height 38
click at [339, 98] on button "Publish 2 jobs" at bounding box center [341, 104] width 88 height 17
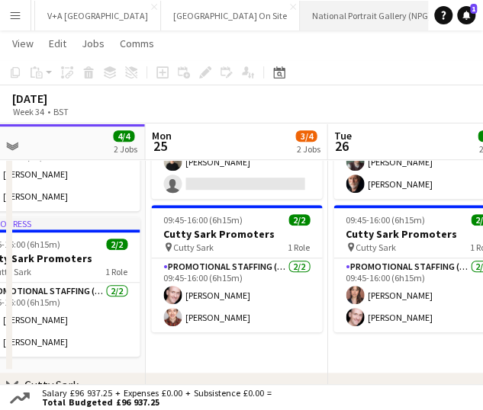
scroll to position [0, 0]
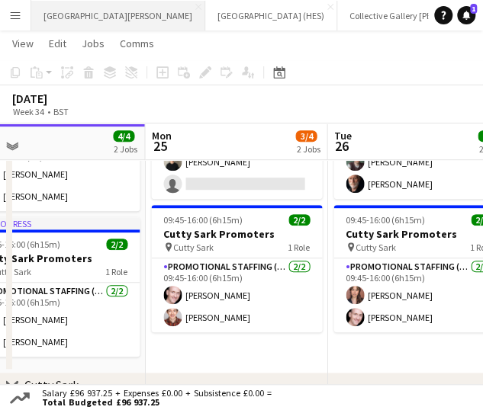
click at [114, 16] on button "[GEOGRAPHIC_DATA][PERSON_NAME] [GEOGRAPHIC_DATA] Close" at bounding box center [118, 16] width 174 height 30
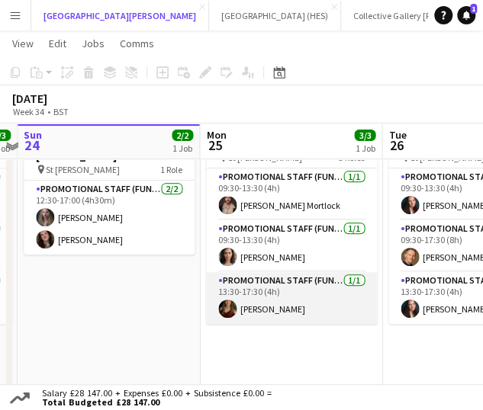
scroll to position [92, 0]
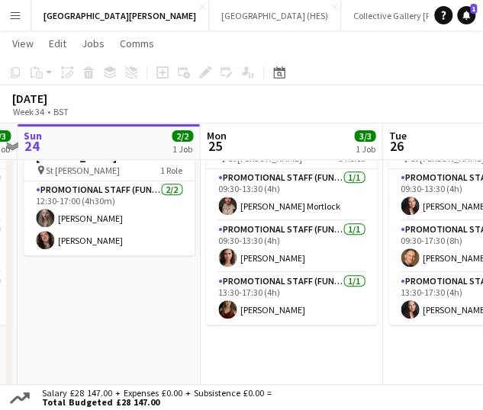
click at [301, 333] on app-date-cell "09:30-17:30 (8h) 3/3 [GEOGRAPHIC_DATA][PERSON_NAME] - Fundraising pin St [PERSO…" at bounding box center [291, 282] width 182 height 373
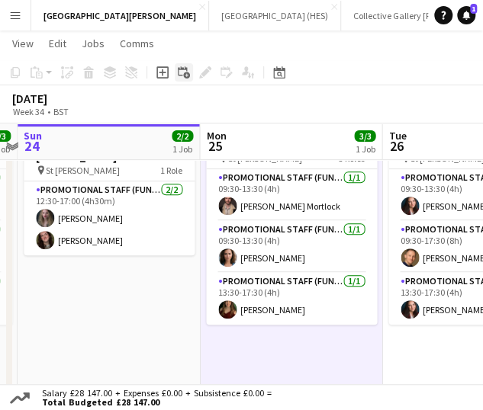
click at [184, 72] on icon "Add linked Job" at bounding box center [184, 72] width 12 height 12
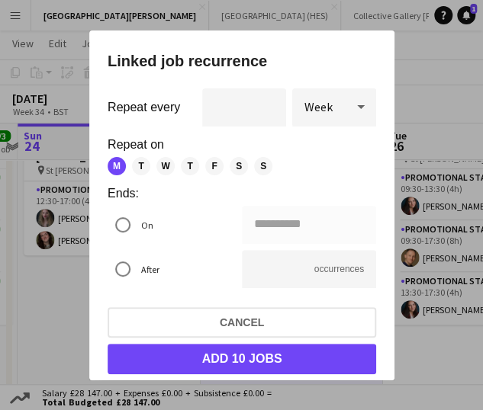
click at [416, 114] on div at bounding box center [241, 205] width 483 height 410
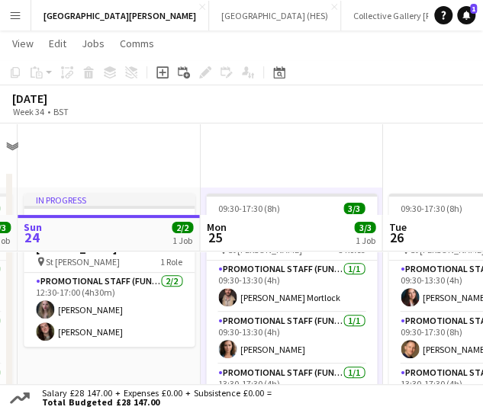
scroll to position [92, 0]
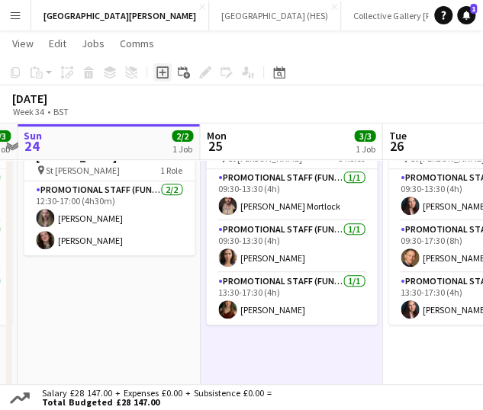
click at [169, 75] on div "Add job" at bounding box center [162, 72] width 18 height 18
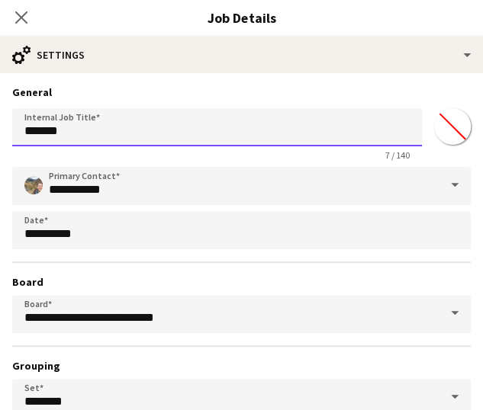
click at [168, 138] on input "*******" at bounding box center [216, 127] width 409 height 38
type input "*****"
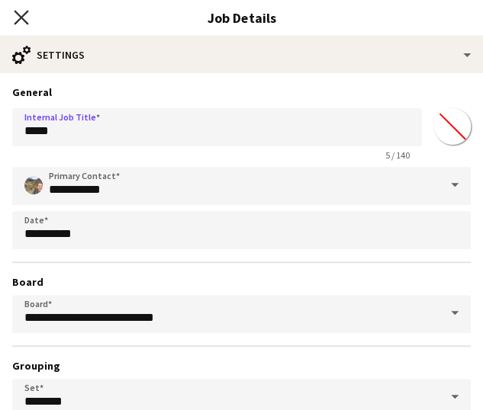
click at [21, 20] on icon "Close pop-in" at bounding box center [21, 17] width 14 height 14
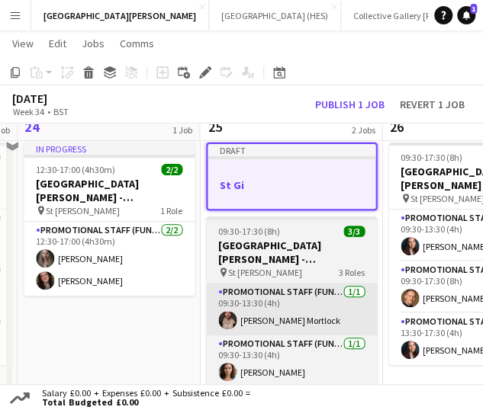
scroll to position [31, 0]
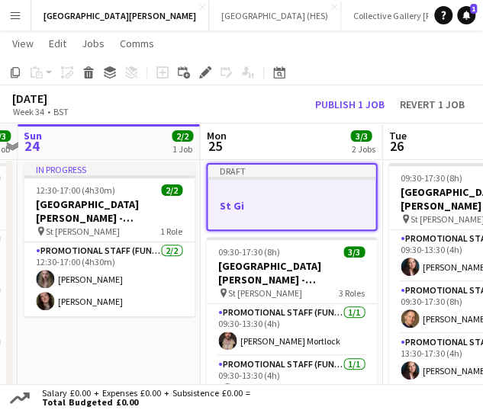
click at [297, 214] on div at bounding box center [291, 219] width 168 height 12
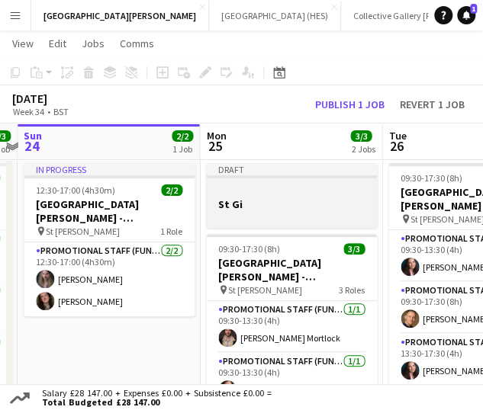
click at [297, 214] on div at bounding box center [291, 217] width 171 height 12
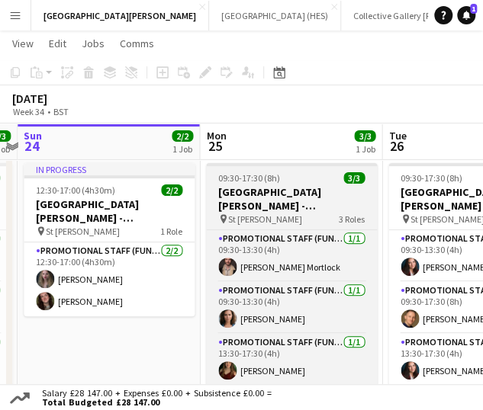
click at [297, 212] on h3 "[GEOGRAPHIC_DATA][PERSON_NAME] - Fundraising" at bounding box center [291, 198] width 171 height 27
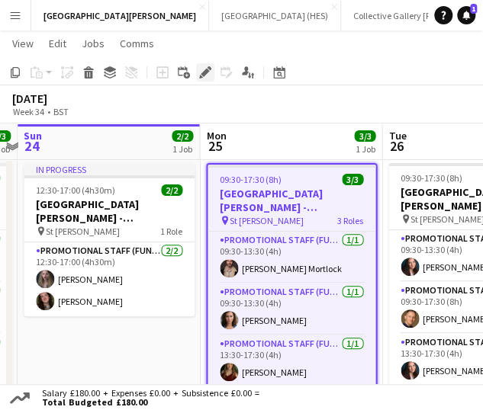
click at [207, 72] on icon at bounding box center [205, 73] width 8 height 8
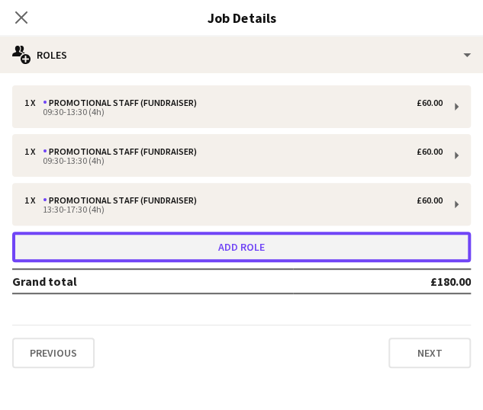
click at [162, 247] on button "Add role" at bounding box center [241, 247] width 458 height 31
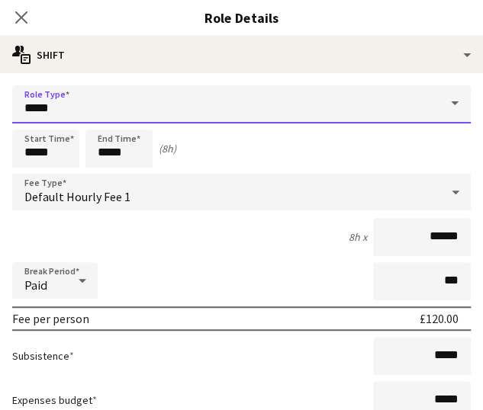
click at [124, 98] on input "*****" at bounding box center [241, 104] width 458 height 38
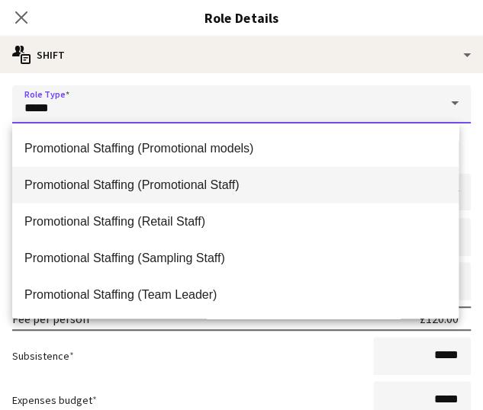
scroll to position [918, 0]
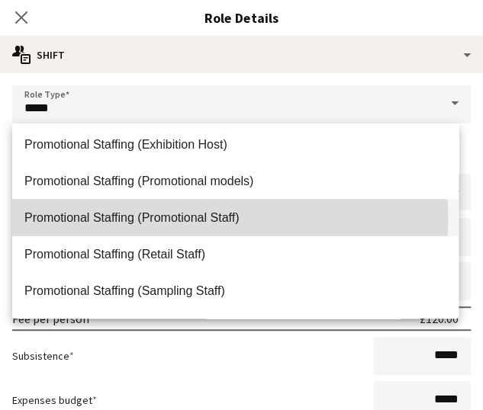
click at [146, 217] on span "Promotional Staffing (Promotional Staff)" at bounding box center [235, 217] width 422 height 14
type input "**********"
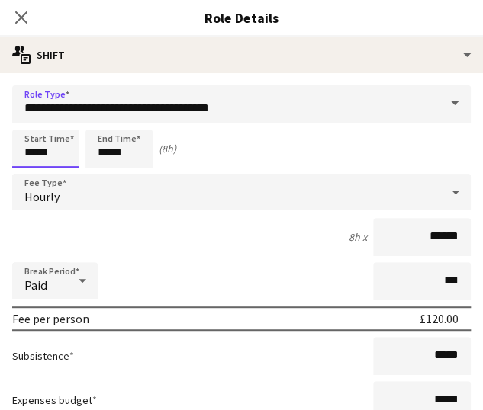
click at [38, 146] on input "*****" at bounding box center [45, 149] width 67 height 38
click at [34, 128] on div at bounding box center [30, 121] width 31 height 15
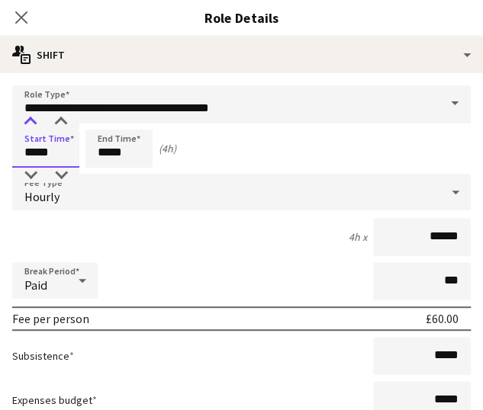
click at [34, 128] on div at bounding box center [30, 121] width 31 height 15
click at [61, 117] on div at bounding box center [61, 121] width 31 height 15
type input "*****"
click at [61, 117] on div at bounding box center [61, 121] width 31 height 15
click at [122, 150] on input "*****" at bounding box center [118, 149] width 67 height 38
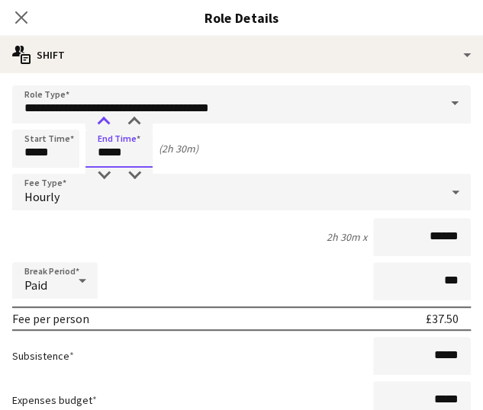
click at [108, 122] on div at bounding box center [103, 121] width 31 height 15
click at [104, 168] on div at bounding box center [103, 175] width 31 height 15
click at [140, 114] on div at bounding box center [134, 121] width 31 height 15
type input "*****"
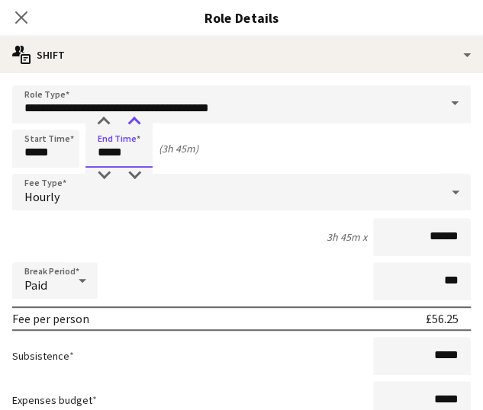
click at [140, 114] on div at bounding box center [134, 121] width 31 height 15
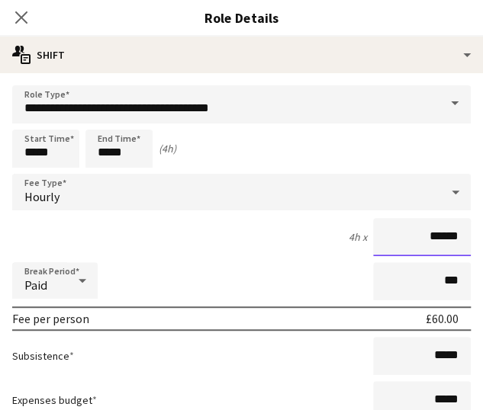
click at [445, 231] on input "******" at bounding box center [422, 237] width 98 height 38
click at [239, 182] on div "Hourly" at bounding box center [226, 192] width 428 height 37
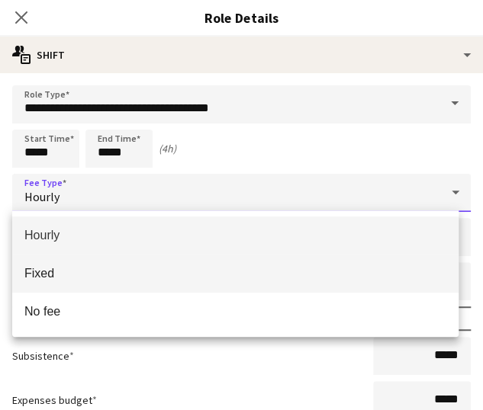
click at [100, 284] on mat-option "Fixed" at bounding box center [235, 274] width 446 height 38
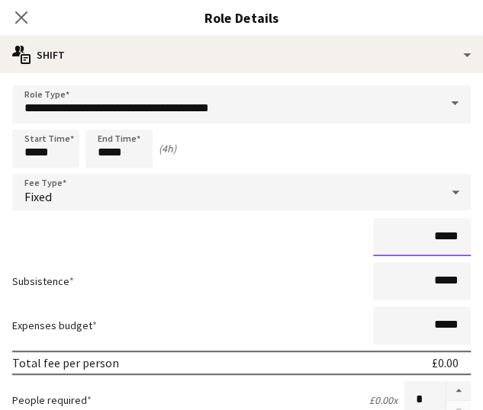
click at [431, 244] on input "*****" at bounding box center [422, 237] width 98 height 38
type input "**"
type input "***"
click at [289, 252] on div "***" at bounding box center [241, 237] width 458 height 38
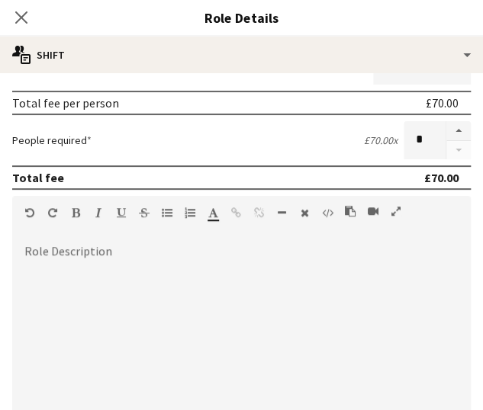
scroll to position [515, 0]
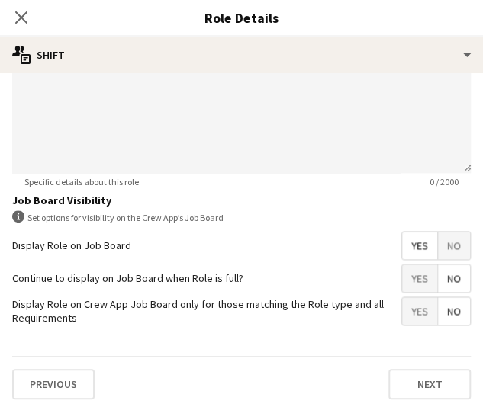
click at [400, 364] on div "Previous Next" at bounding box center [241, 384] width 458 height 56
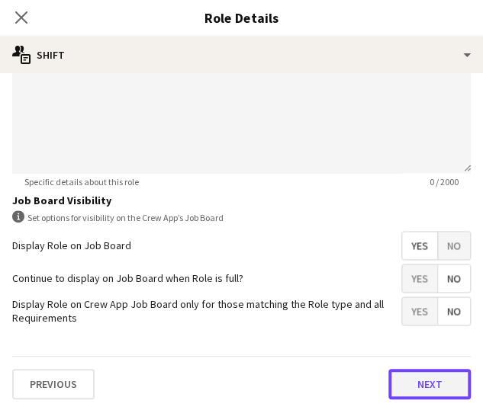
click at [406, 374] on button "Next" at bounding box center [429, 384] width 82 height 31
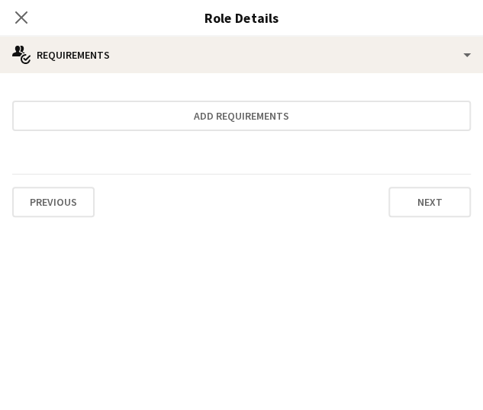
scroll to position [0, 0]
click at [420, 217] on div "Previous Next" at bounding box center [241, 202] width 458 height 56
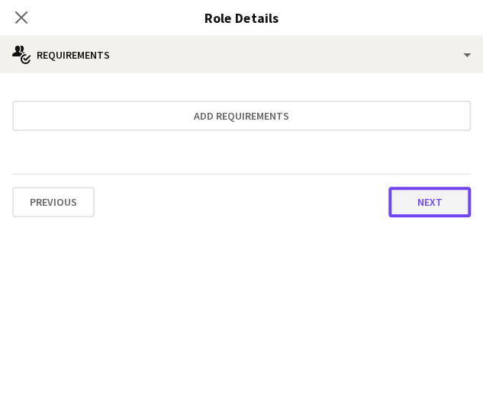
click at [419, 208] on button "Next" at bounding box center [429, 202] width 82 height 31
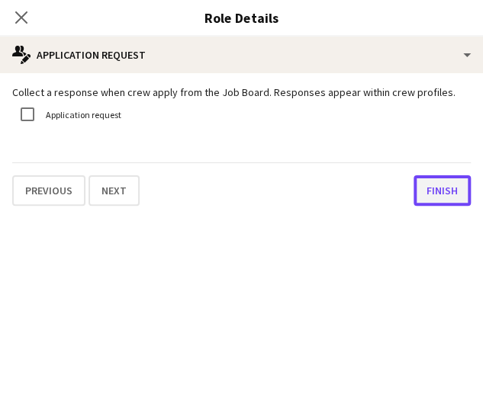
click at [424, 200] on button "Finish" at bounding box center [441, 190] width 57 height 31
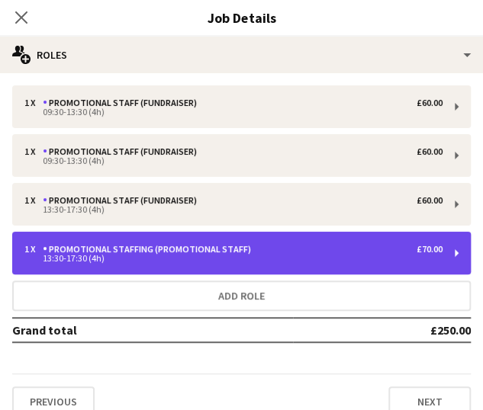
click at [222, 250] on div "Promotional Staffing (Promotional Staff)" at bounding box center [150, 249] width 214 height 11
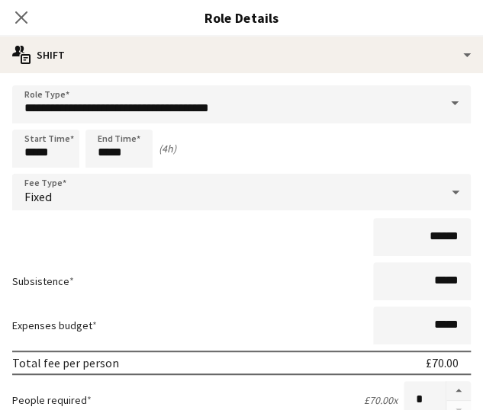
drag, startPoint x: 222, startPoint y: 250, endPoint x: 273, endPoint y: 258, distance: 51.8
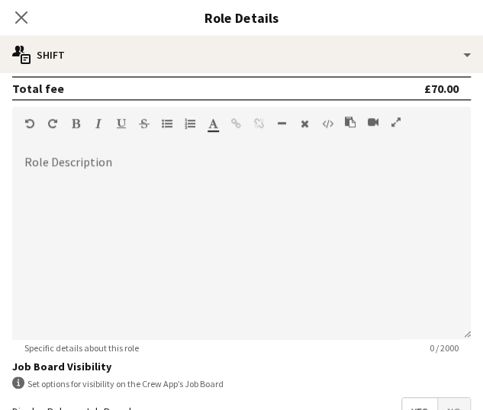
scroll to position [515, 0]
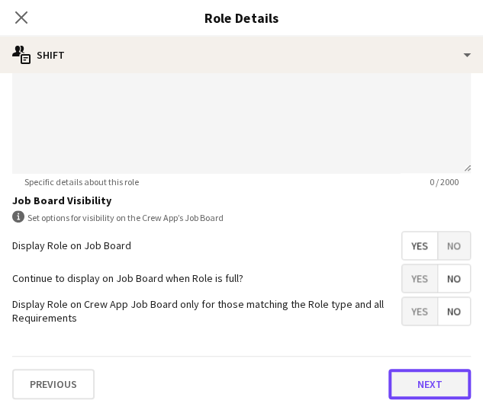
click at [422, 371] on button "Next" at bounding box center [429, 384] width 82 height 31
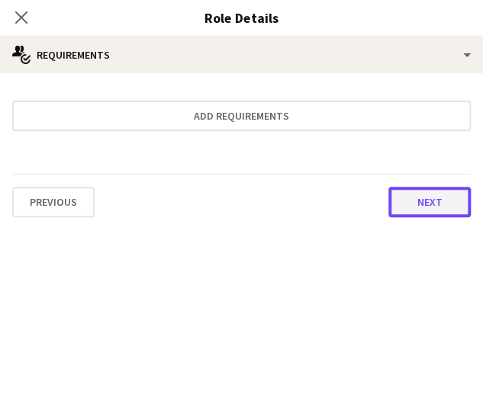
click at [426, 211] on button "Next" at bounding box center [429, 202] width 82 height 31
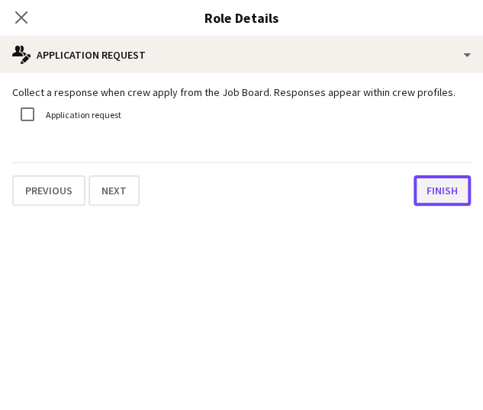
click at [426, 201] on button "Finish" at bounding box center [441, 190] width 57 height 31
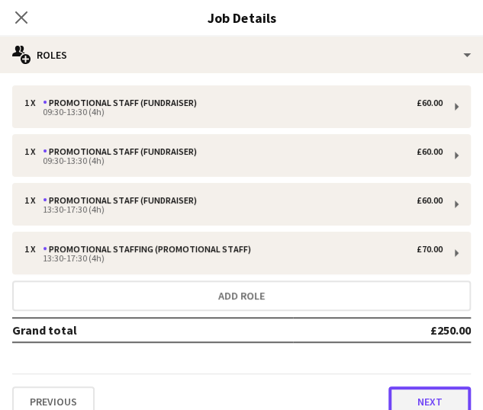
click at [397, 394] on button "Next" at bounding box center [429, 402] width 82 height 31
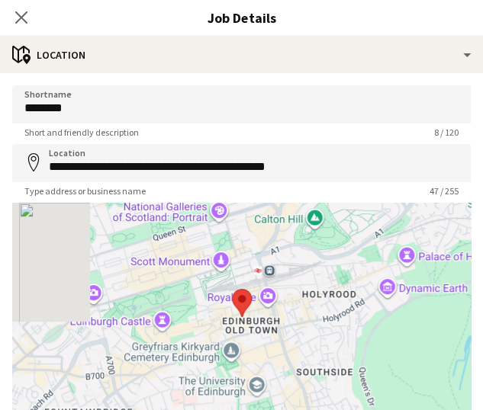
click at [10, 18] on div "Close pop-in" at bounding box center [21, 17] width 43 height 35
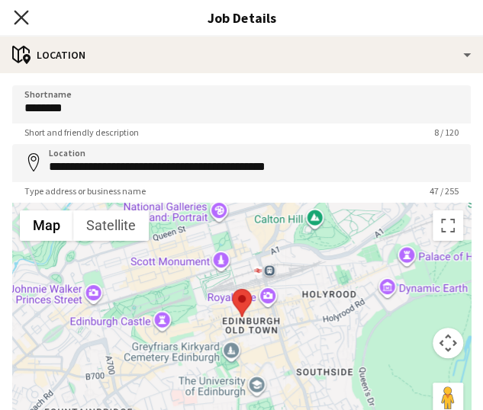
click at [20, 18] on icon at bounding box center [21, 17] width 14 height 14
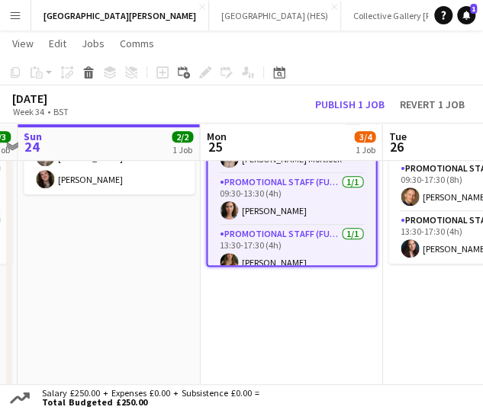
scroll to position [153, 0]
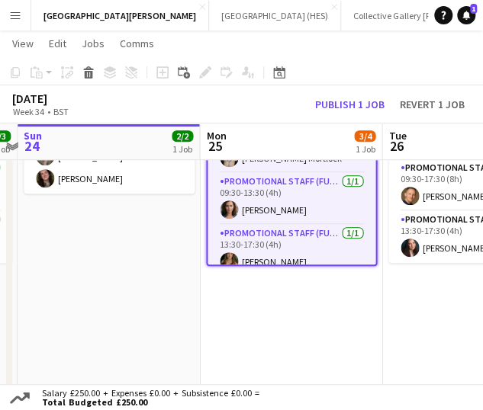
click at [286, 242] on app-card-role "Promotional Staff (Fundraiser) [DATE] 13:30-17:30 (4h) [PERSON_NAME]" at bounding box center [291, 251] width 168 height 52
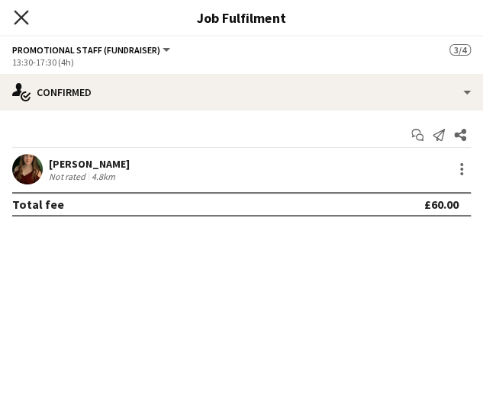
click at [27, 16] on icon "Close pop-in" at bounding box center [21, 17] width 14 height 14
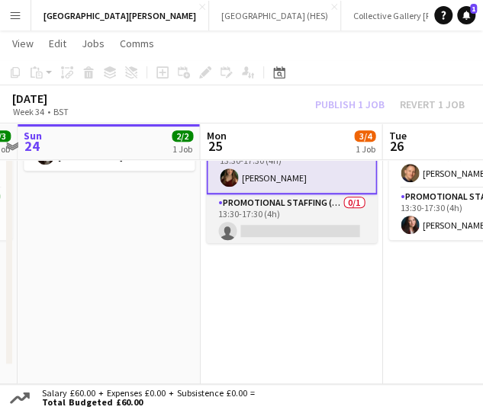
scroll to position [63, 0]
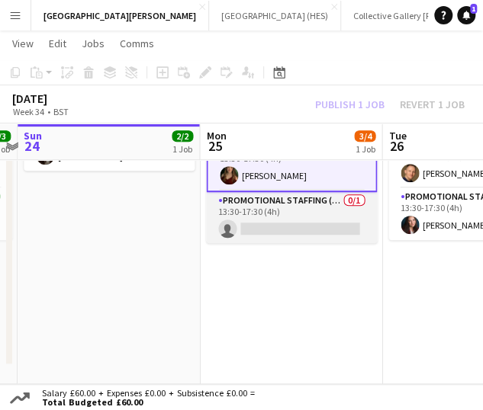
click at [312, 236] on app-card-role "Promotional Staffing (Promotional Staff) 0/1 13:30-17:30 (4h) single-neutral-ac…" at bounding box center [291, 218] width 171 height 52
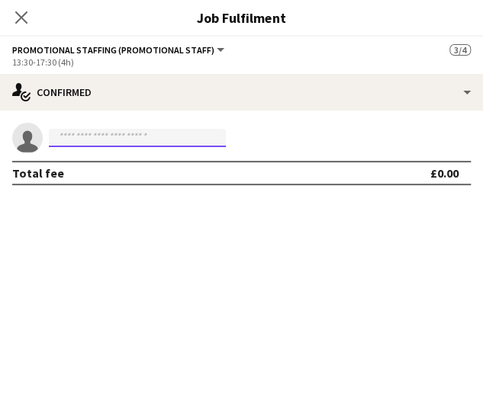
click at [165, 146] on input at bounding box center [137, 138] width 177 height 18
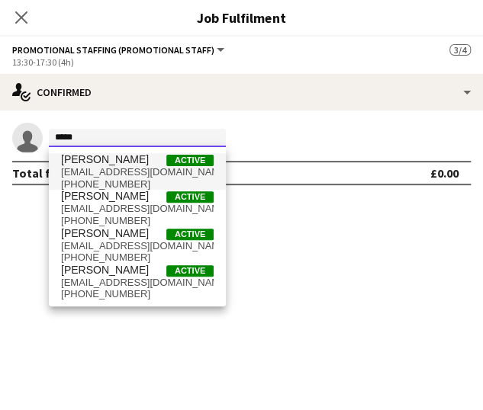
type input "*****"
click at [145, 169] on span "[EMAIL_ADDRESS][DOMAIN_NAME]" at bounding box center [137, 172] width 153 height 12
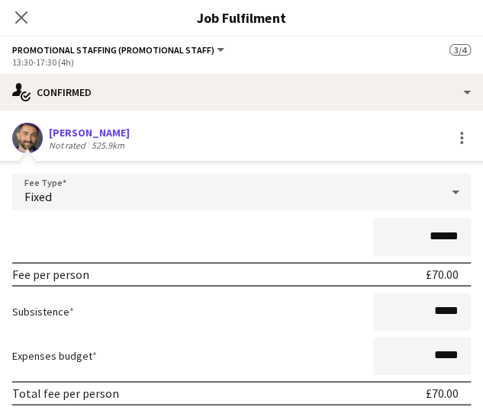
scroll to position [88, 0]
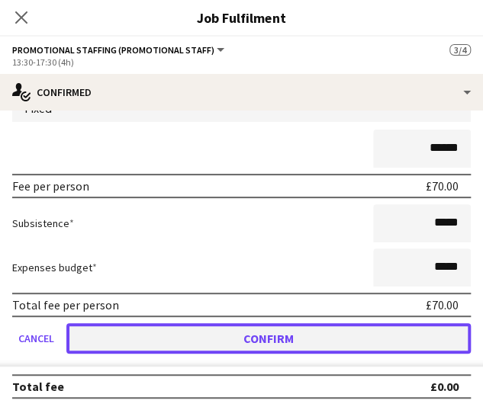
click at [258, 332] on button "Confirm" at bounding box center [268, 338] width 404 height 31
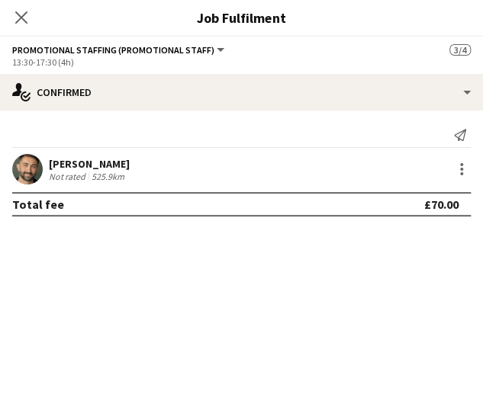
scroll to position [0, 0]
click at [258, 329] on mat-expansion-panel "check Confirmed Send notification [PERSON_NAME] Not rated 525.9km Total fee £70…" at bounding box center [241, 261] width 483 height 300
click at [27, 24] on icon at bounding box center [21, 17] width 14 height 14
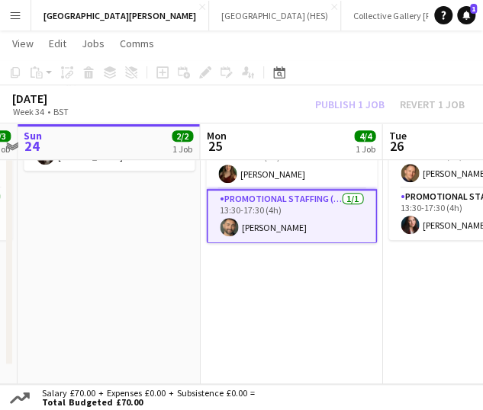
click at [243, 96] on div "[DATE] Week 34 • BST Publish 1 job Revert 1 job" at bounding box center [241, 104] width 483 height 38
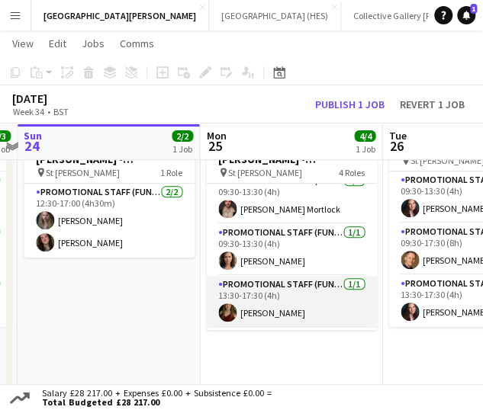
scroll to position [0, 0]
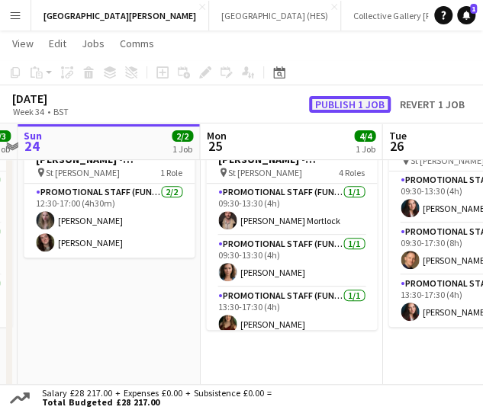
click at [342, 104] on button "Publish 1 job" at bounding box center [350, 104] width 82 height 17
